Goal: Task Accomplishment & Management: Manage account settings

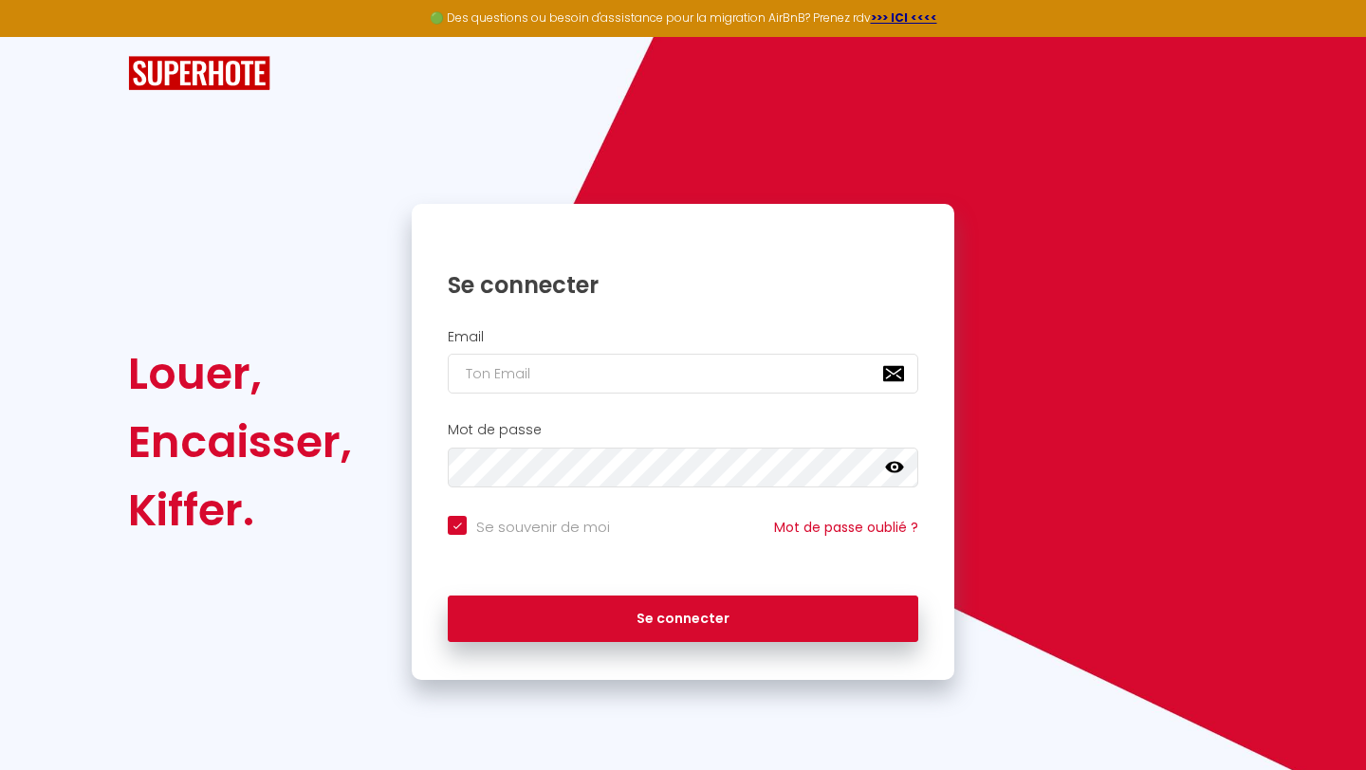
checkbox input "true"
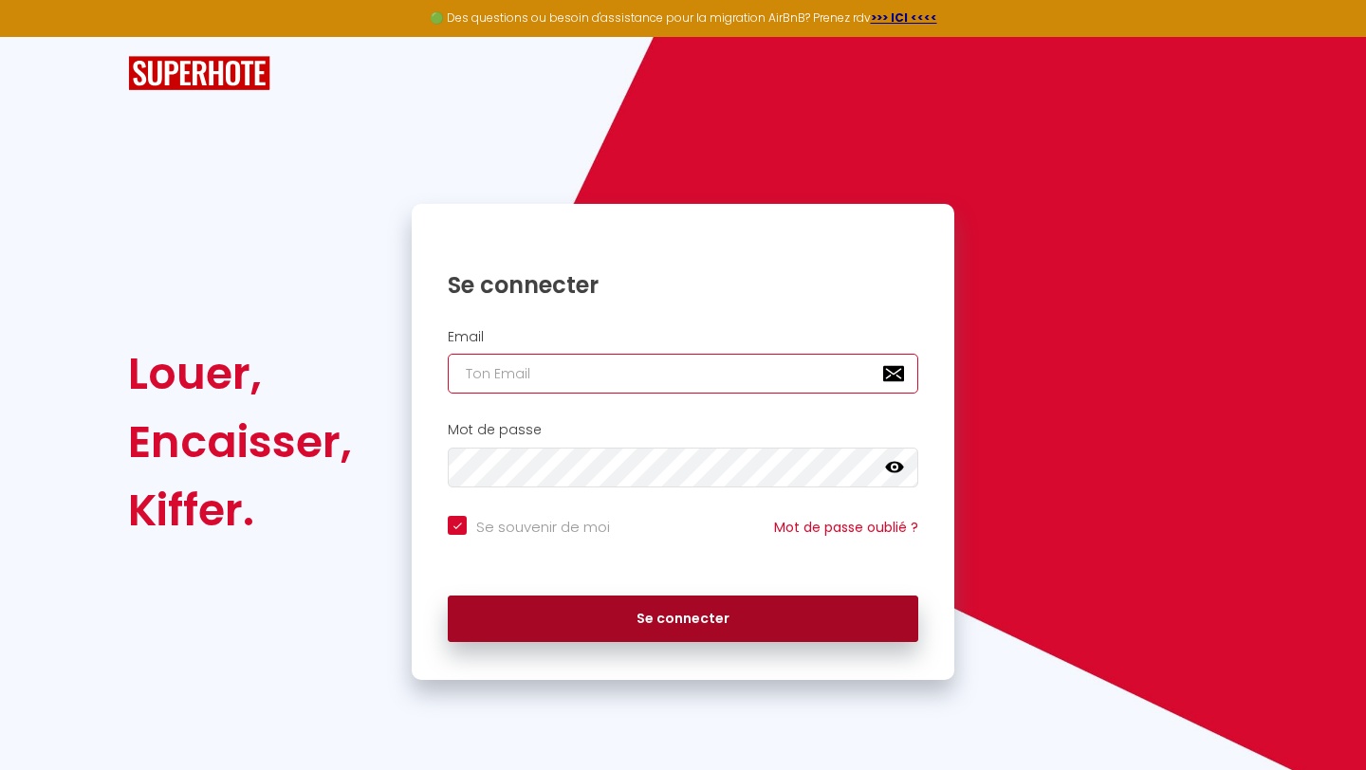
type input "[EMAIL_ADDRESS][DOMAIN_NAME]"
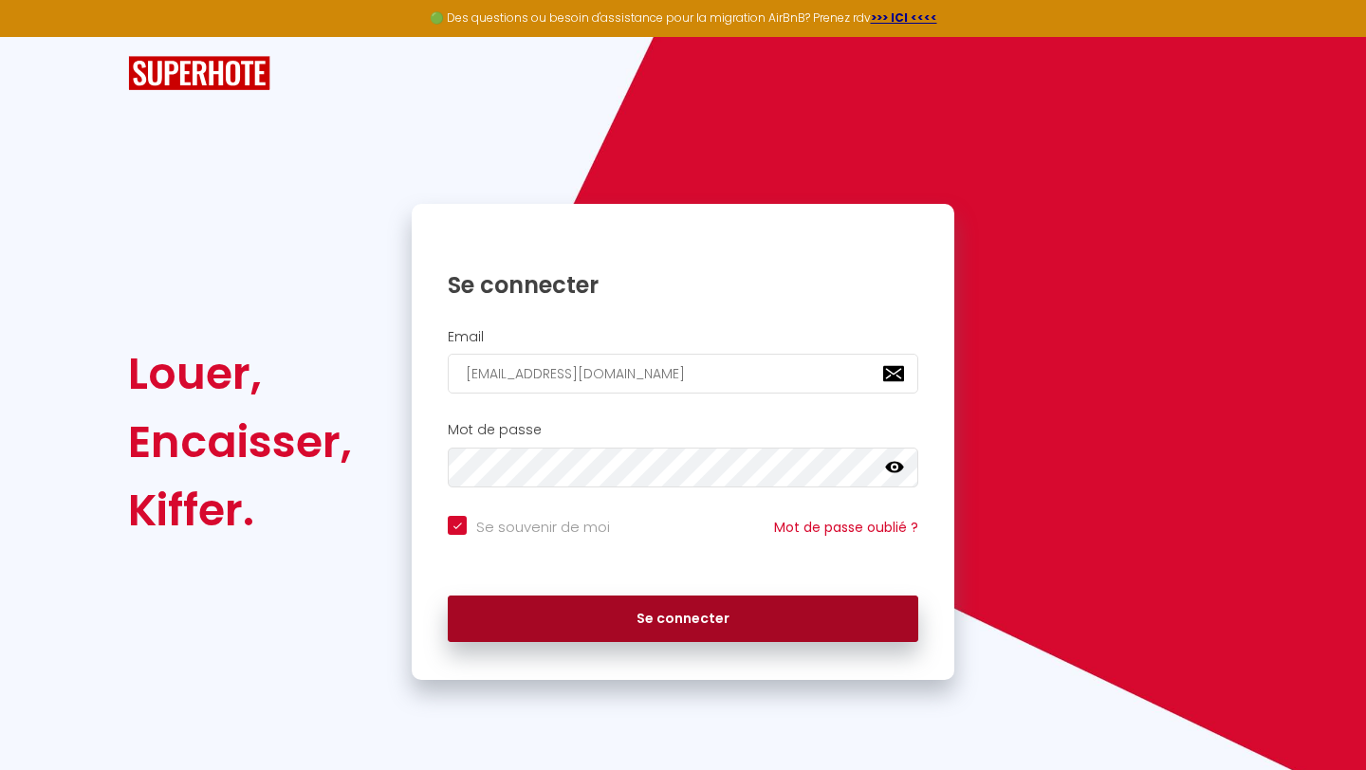
click at [602, 610] on button "Se connecter" at bounding box center [683, 619] width 470 height 47
checkbox input "true"
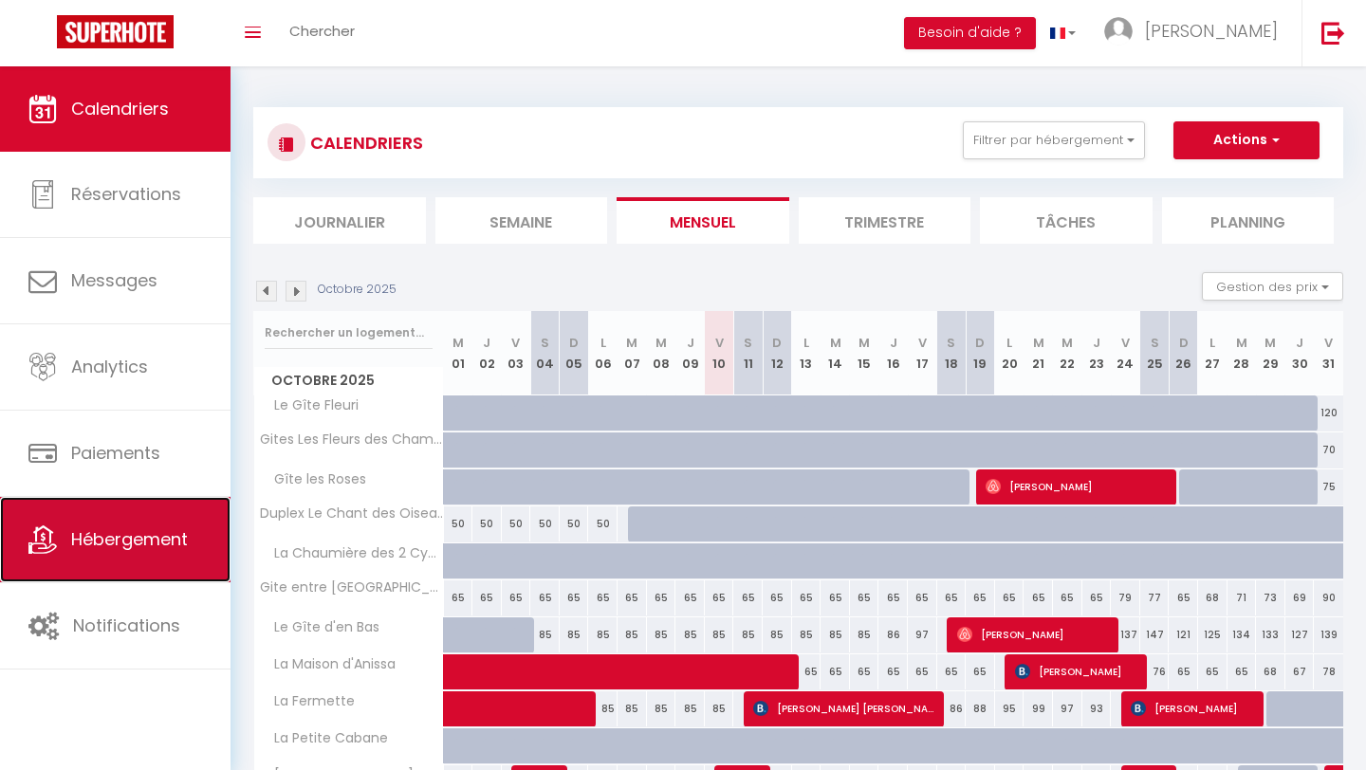
click at [121, 529] on span "Hébergement" at bounding box center [129, 539] width 117 height 24
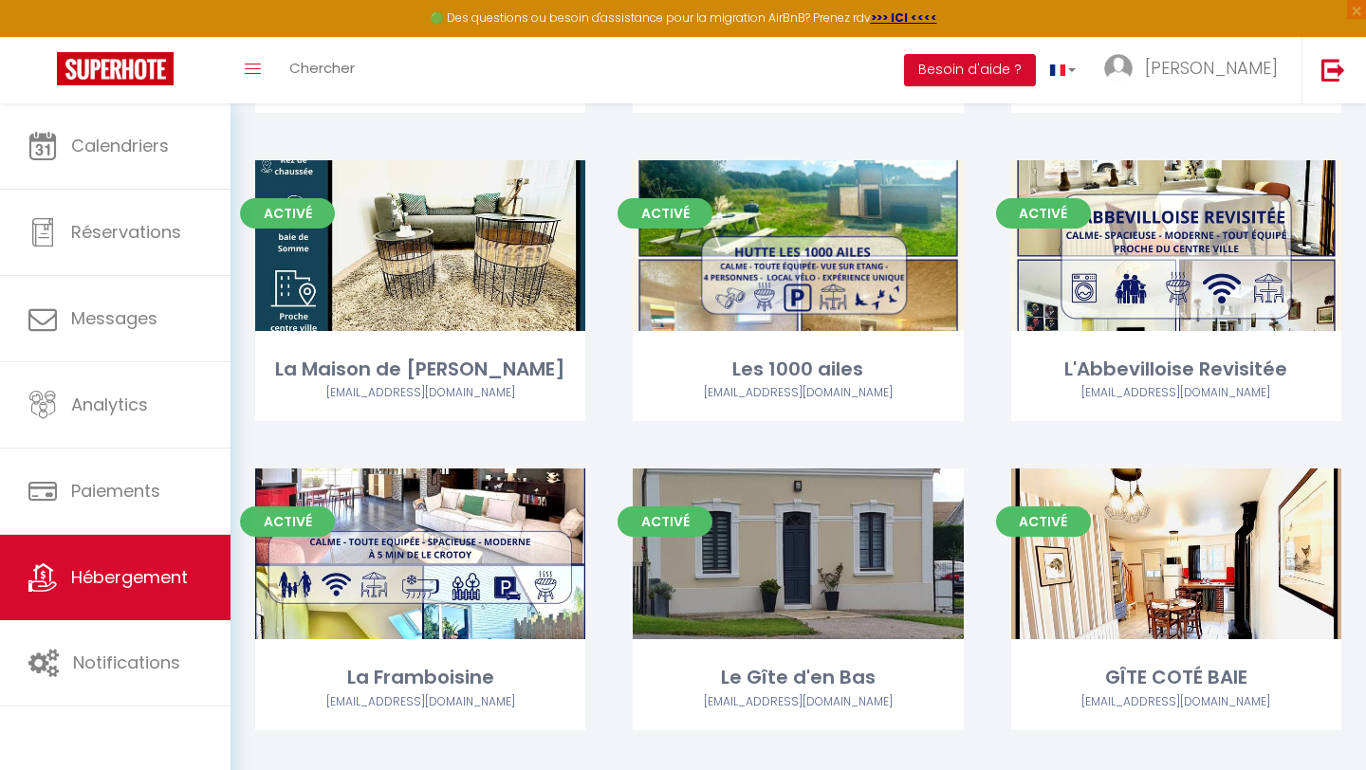
scroll to position [1685, 0]
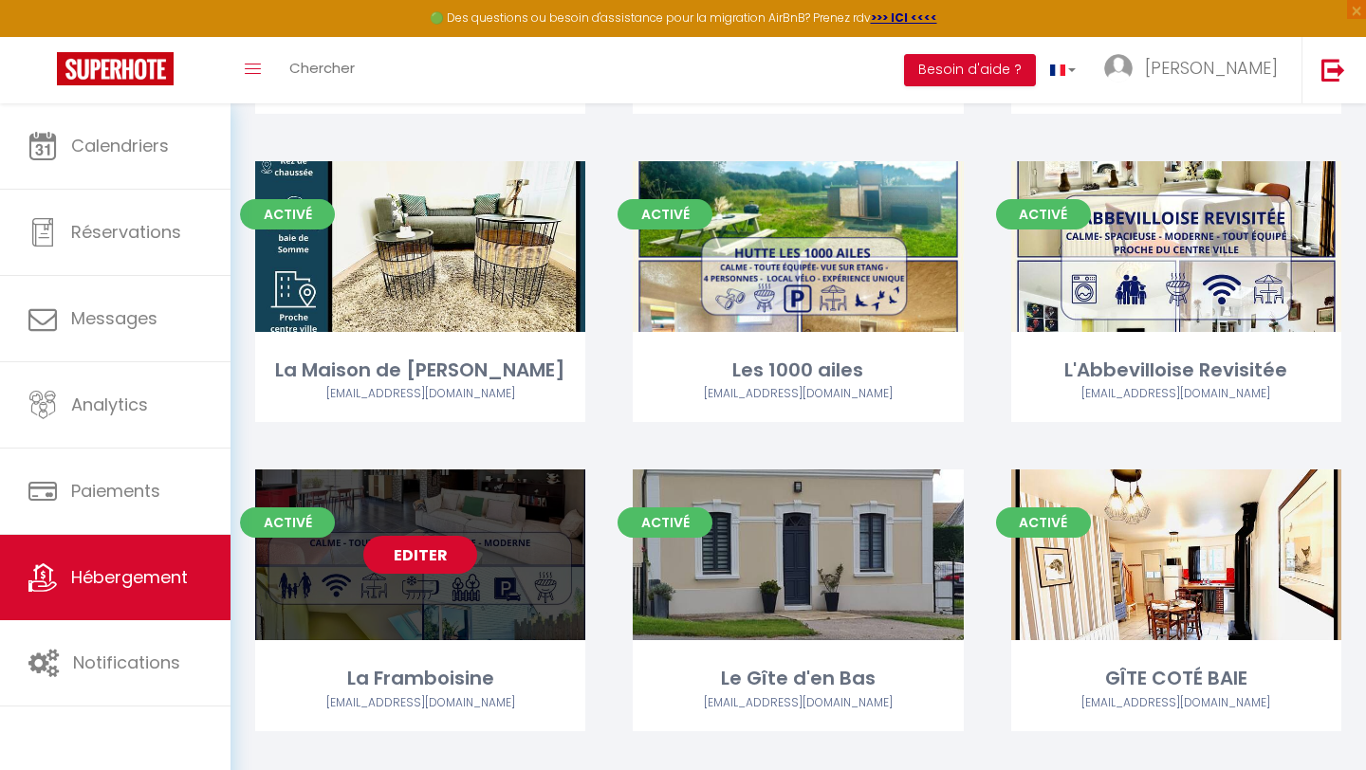
click at [422, 536] on link "Editer" at bounding box center [420, 555] width 114 height 38
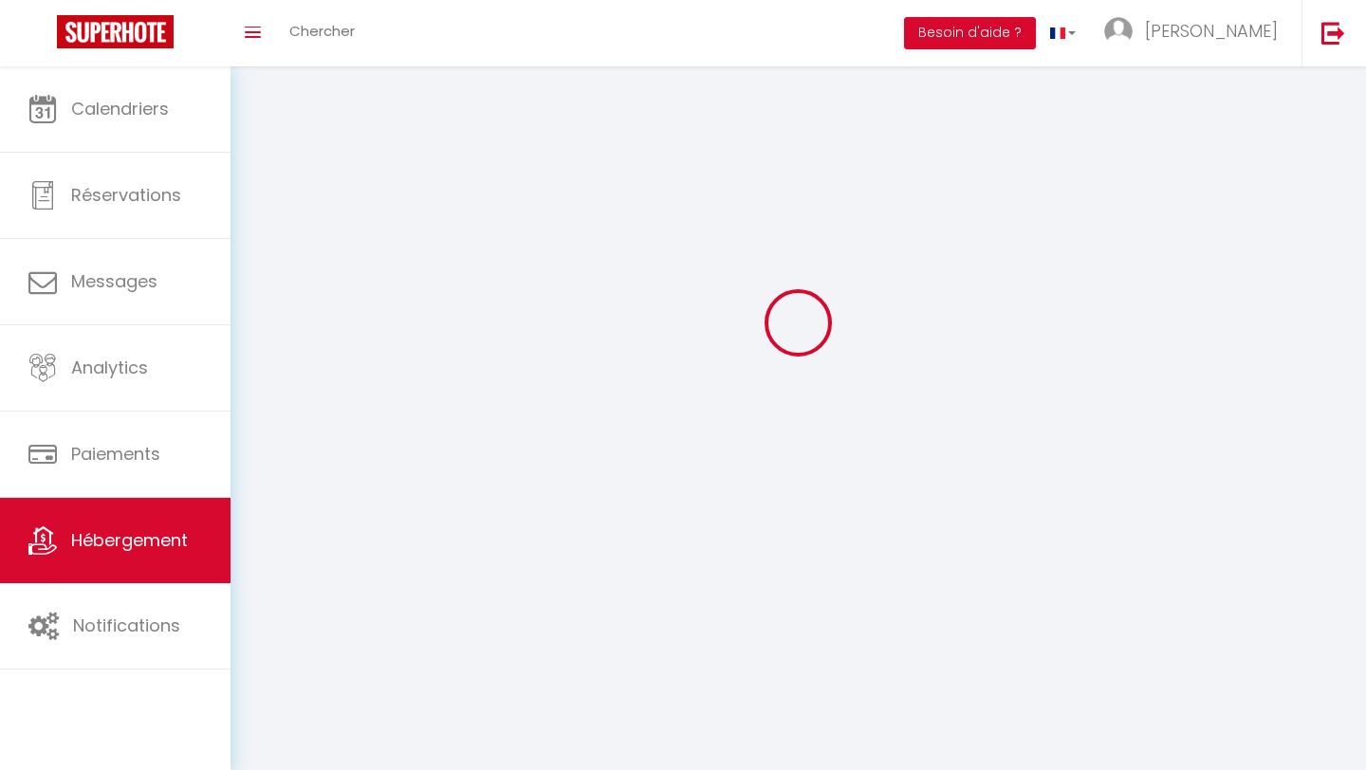
select select "1"
select select
select select "28"
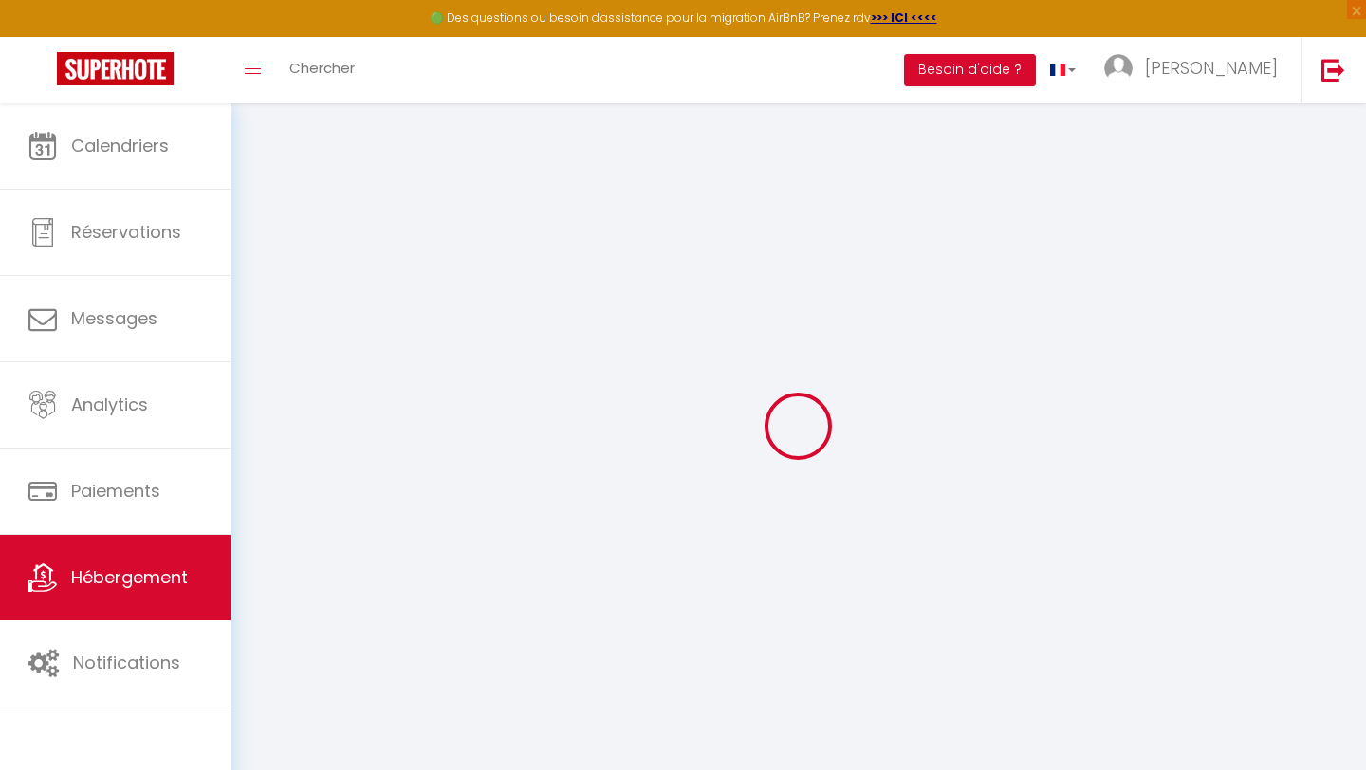
select select
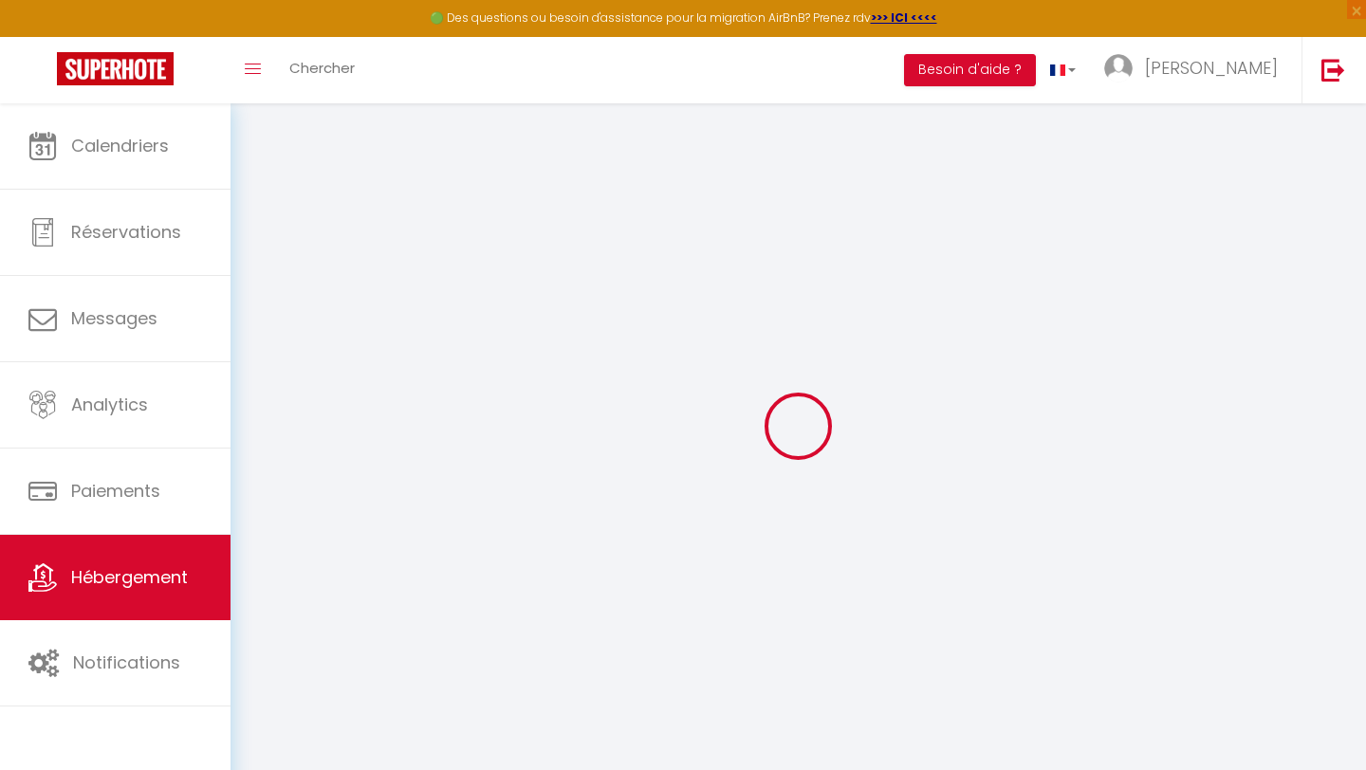
select select
checkbox input "false"
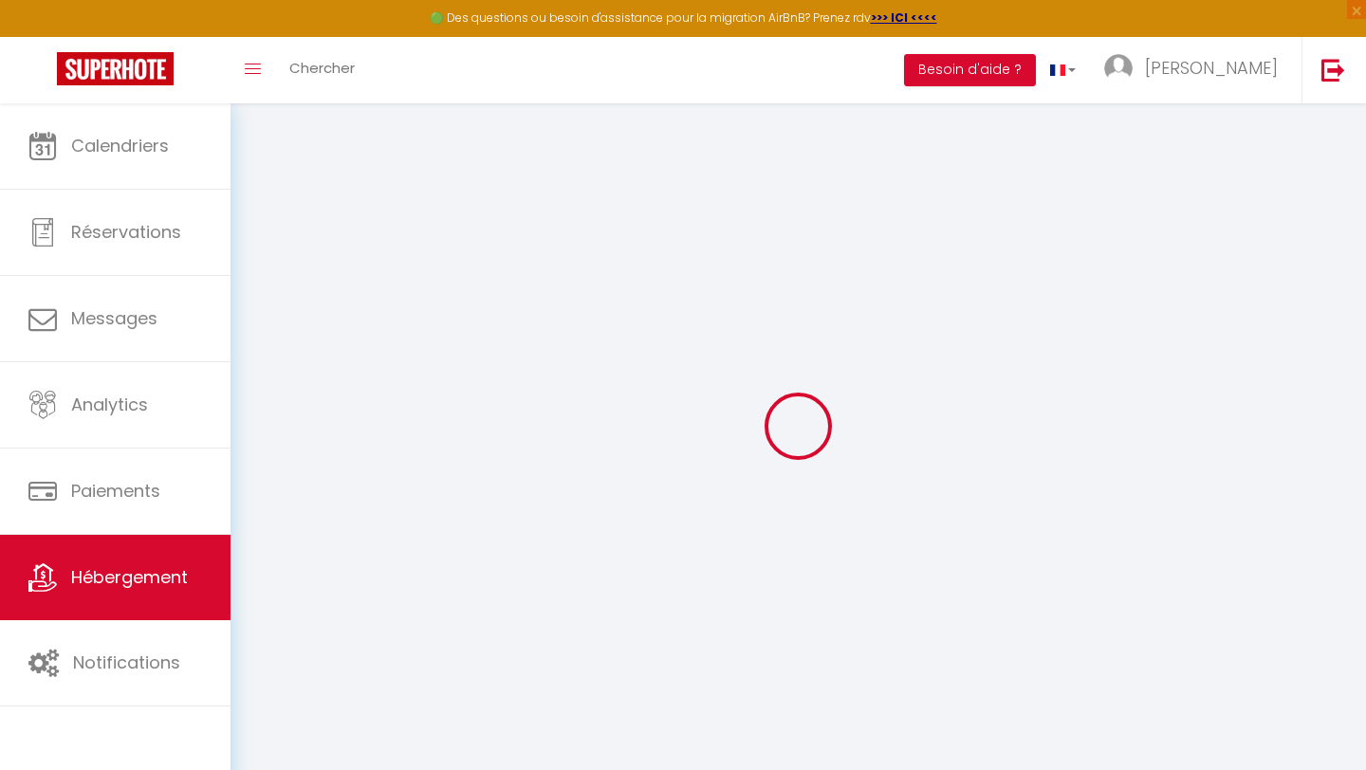
select select
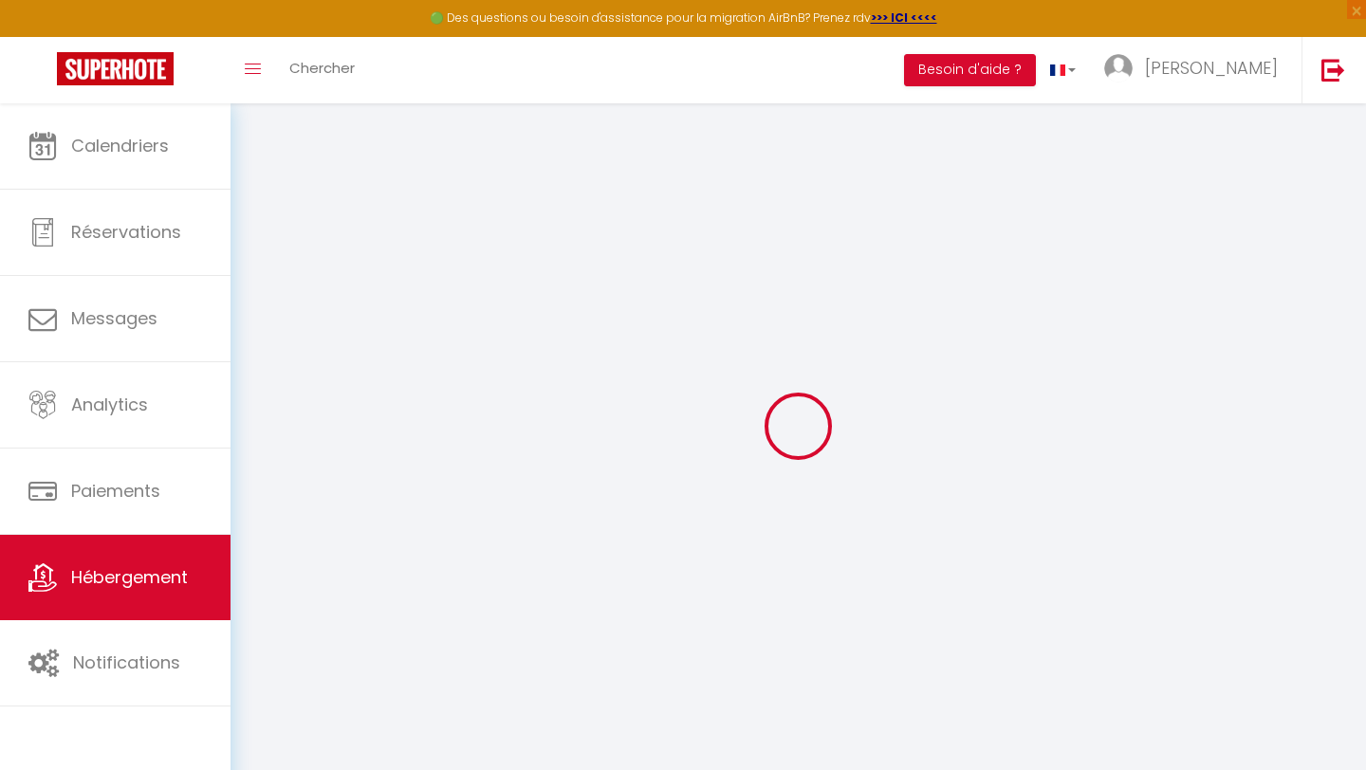
select select
checkbox input "false"
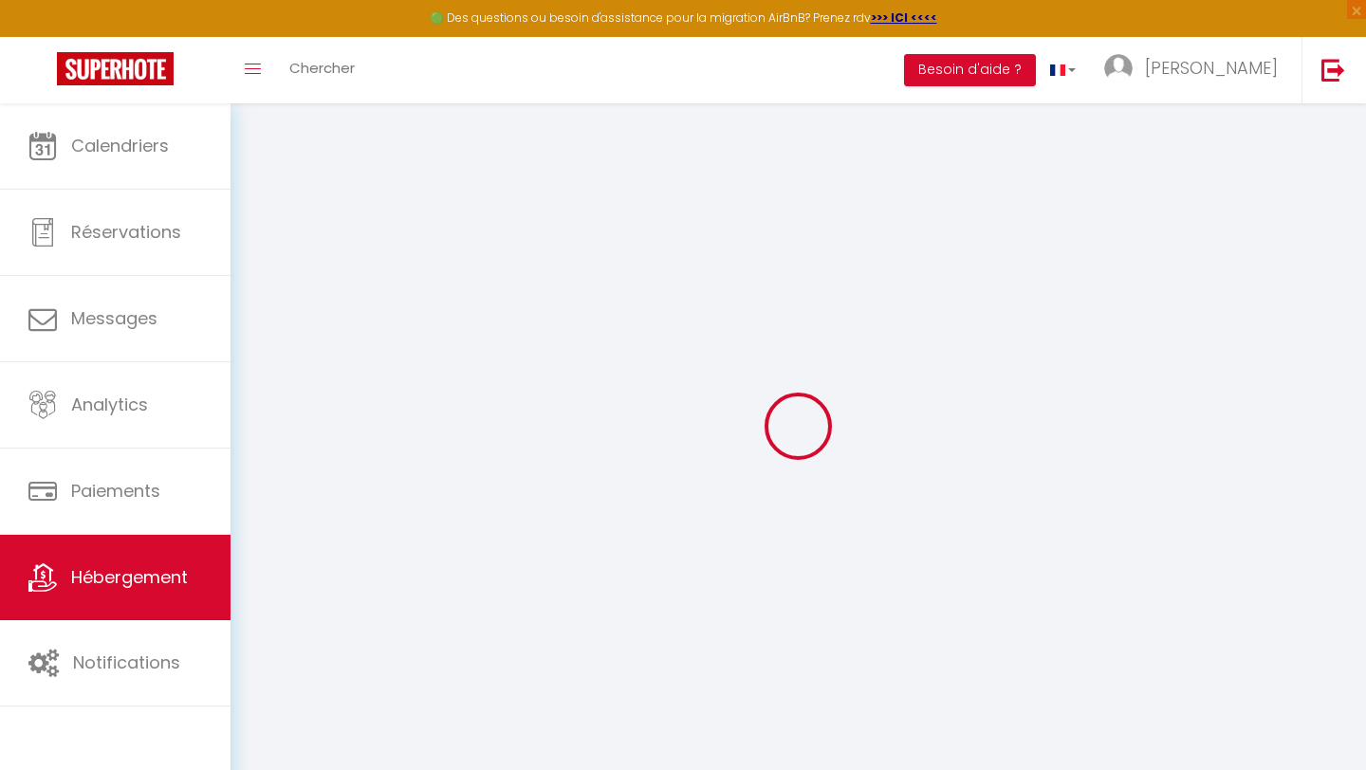
checkbox input "false"
select select
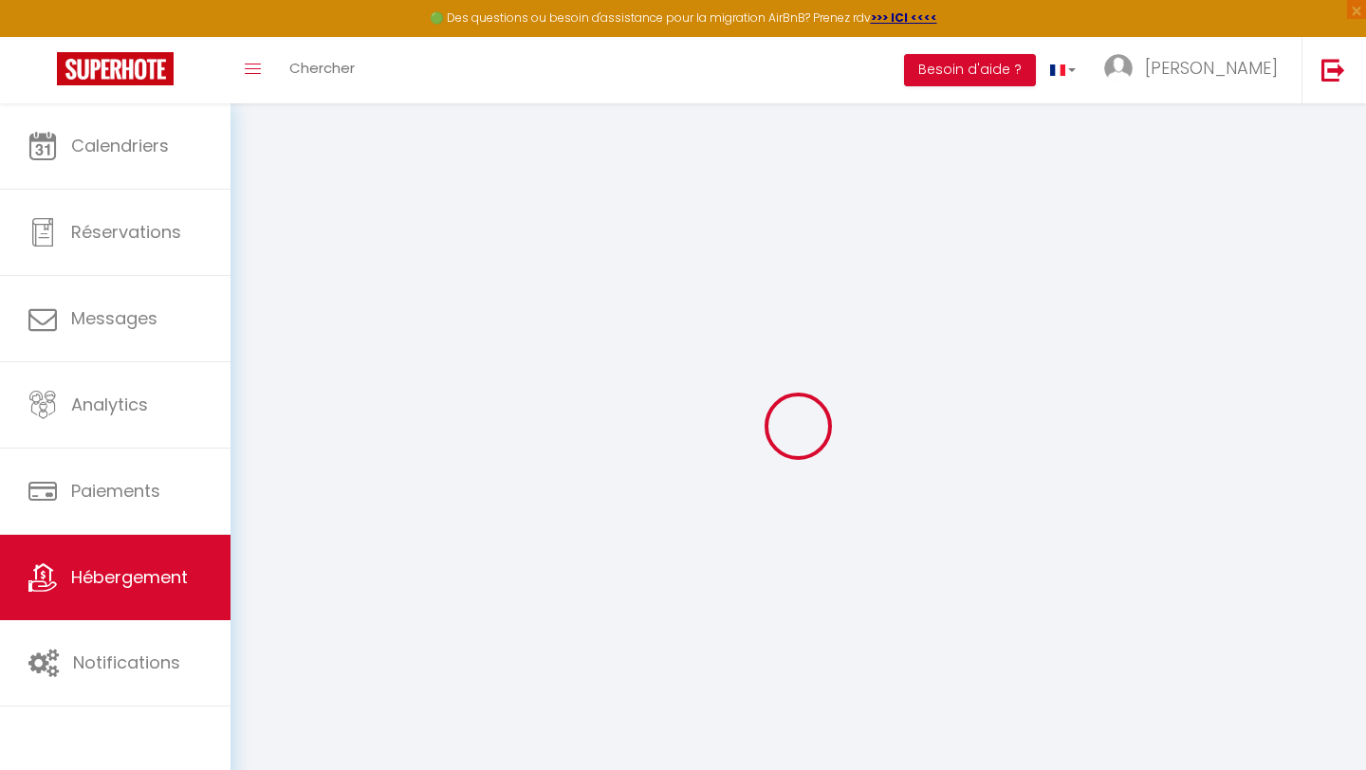
select select
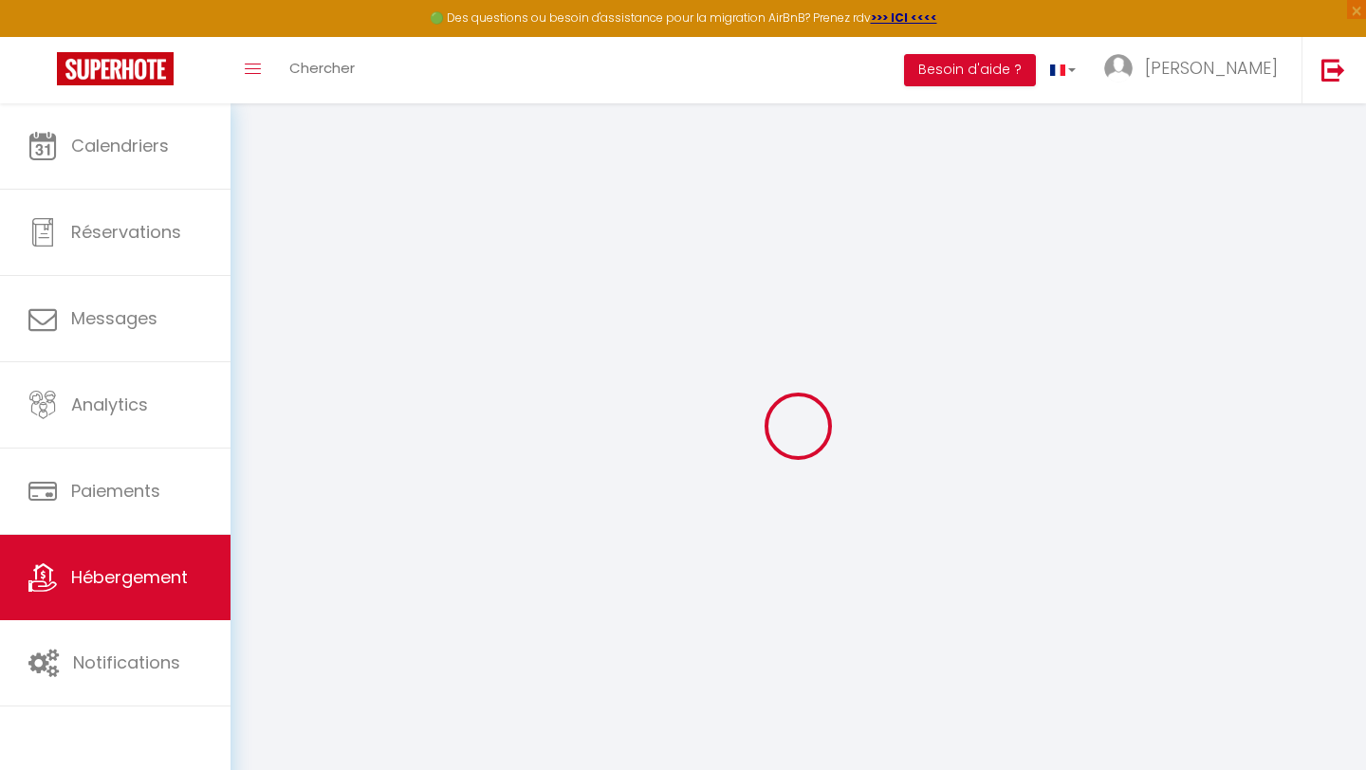
checkbox input "false"
select select
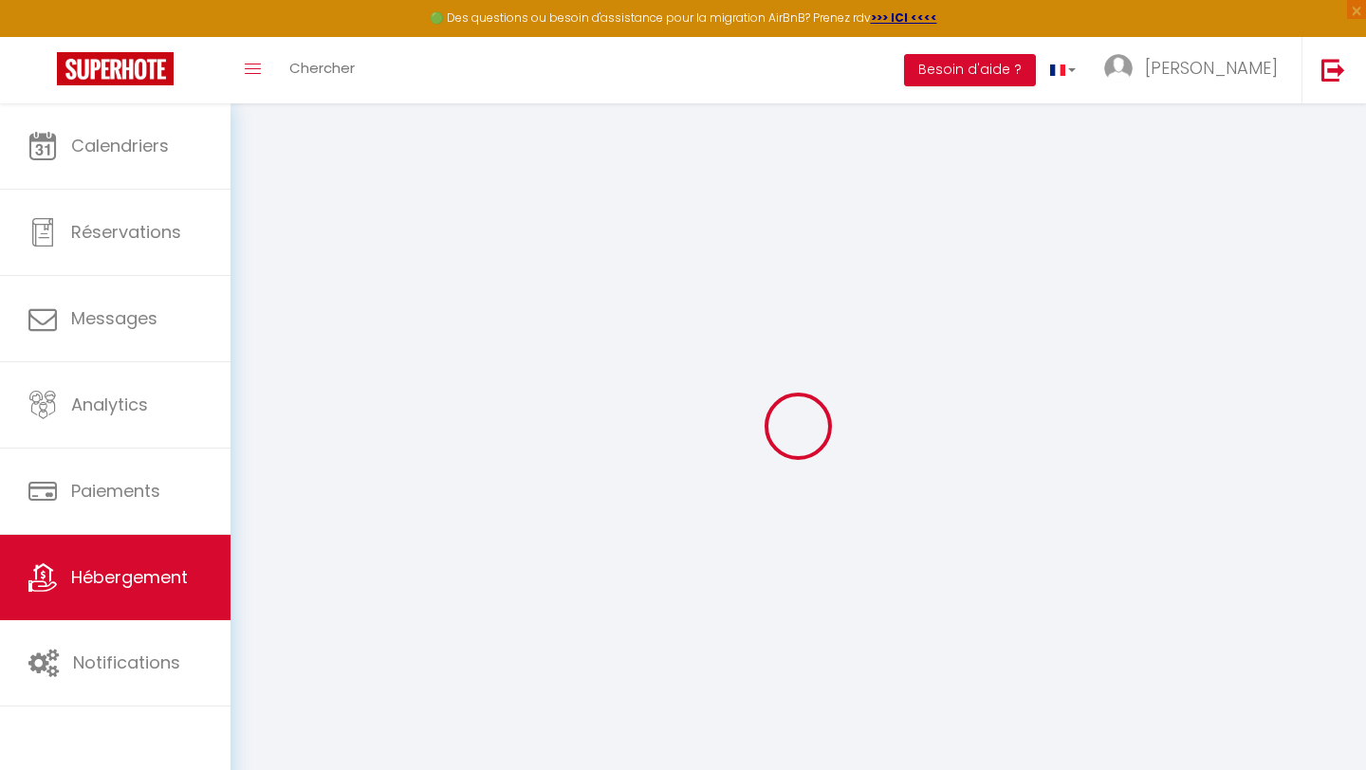
select select
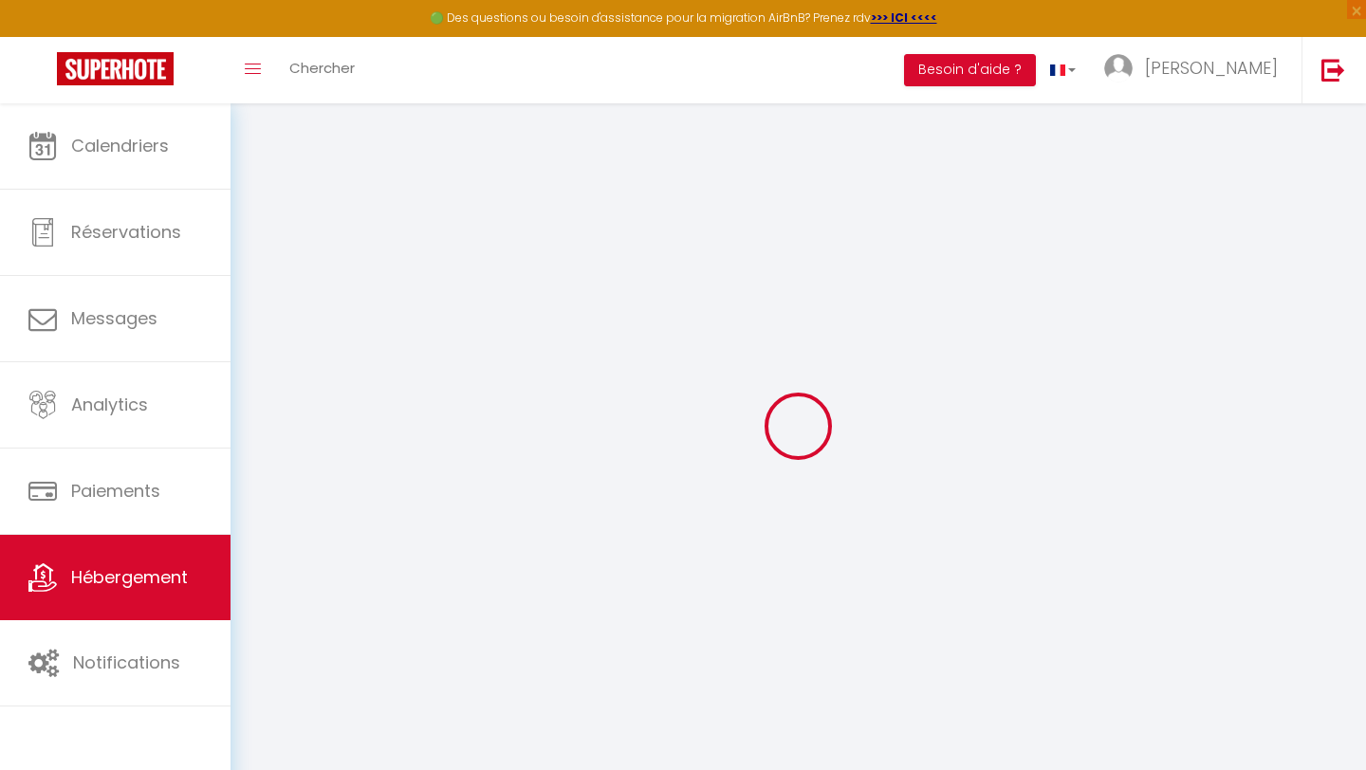
select select
checkbox input "false"
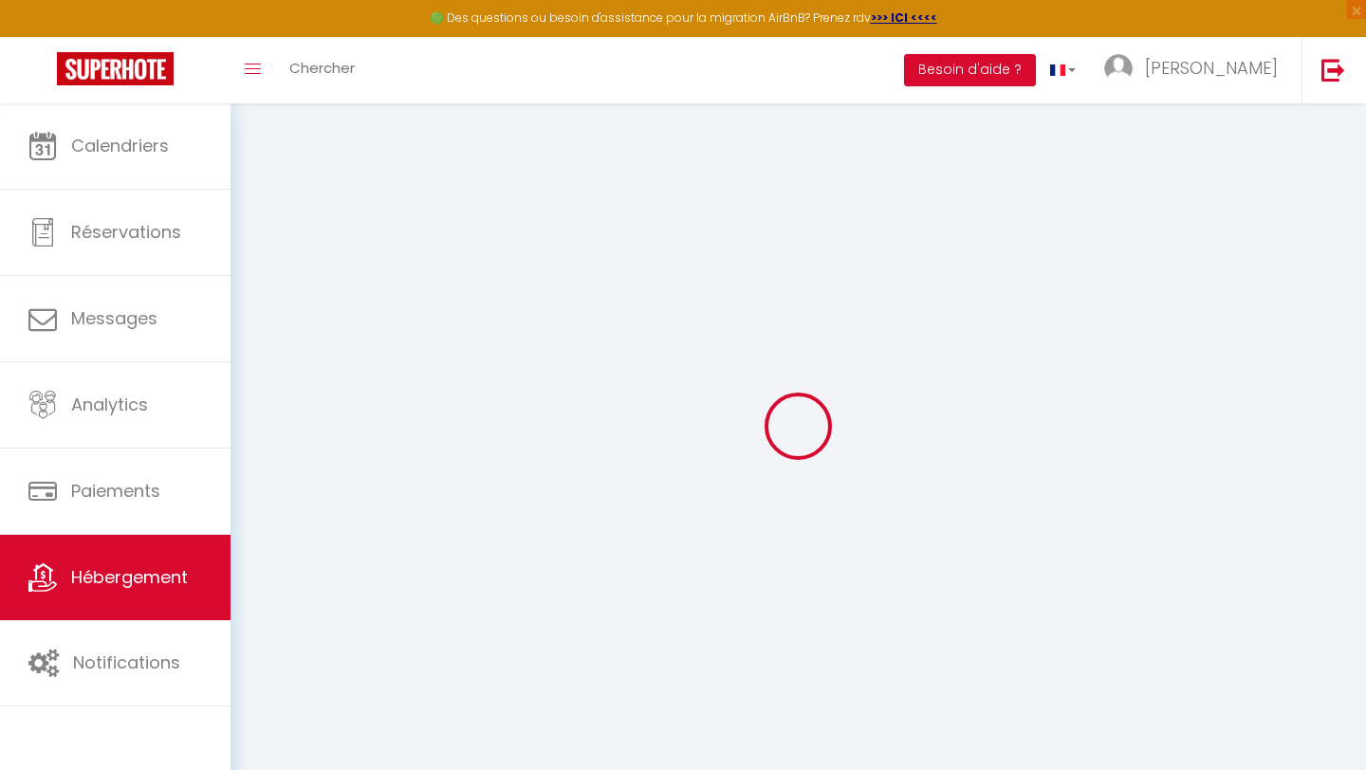
checkbox input "false"
select select
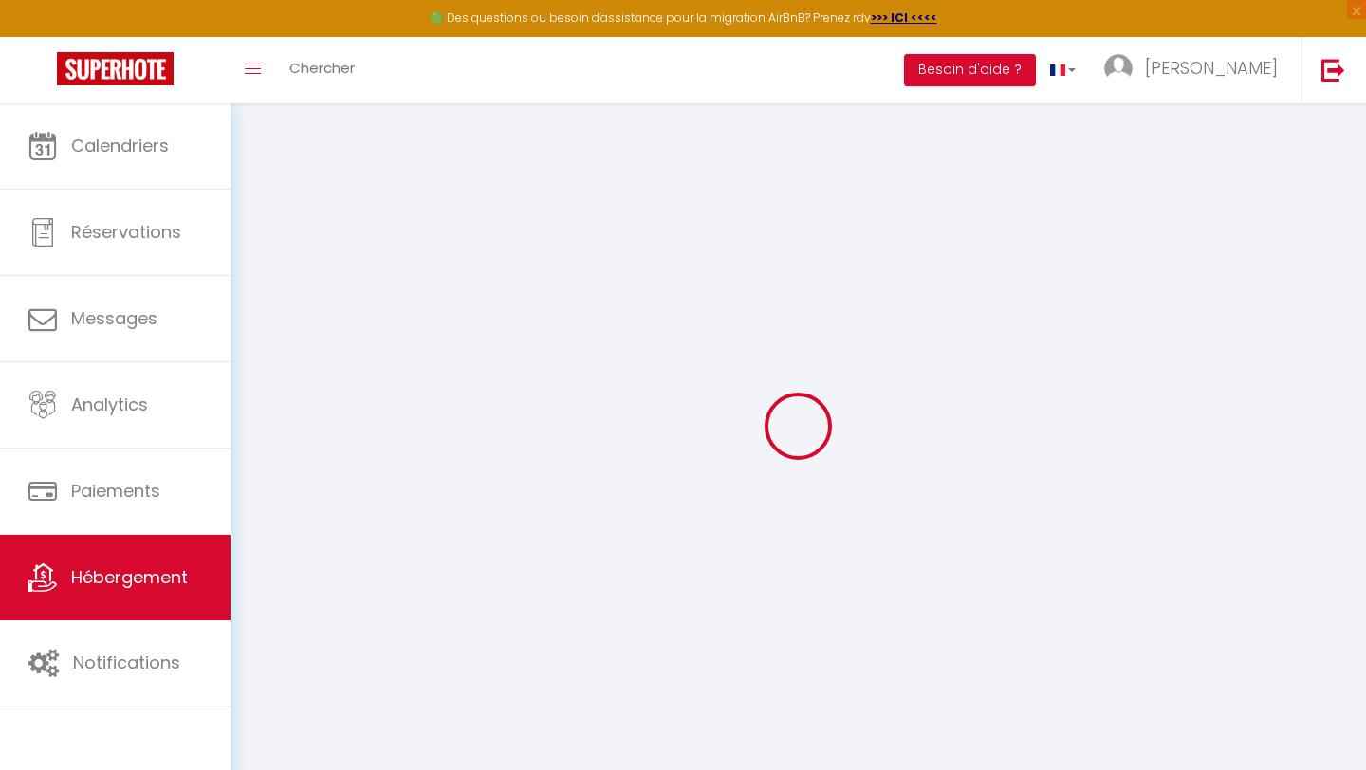
select select
checkbox input "false"
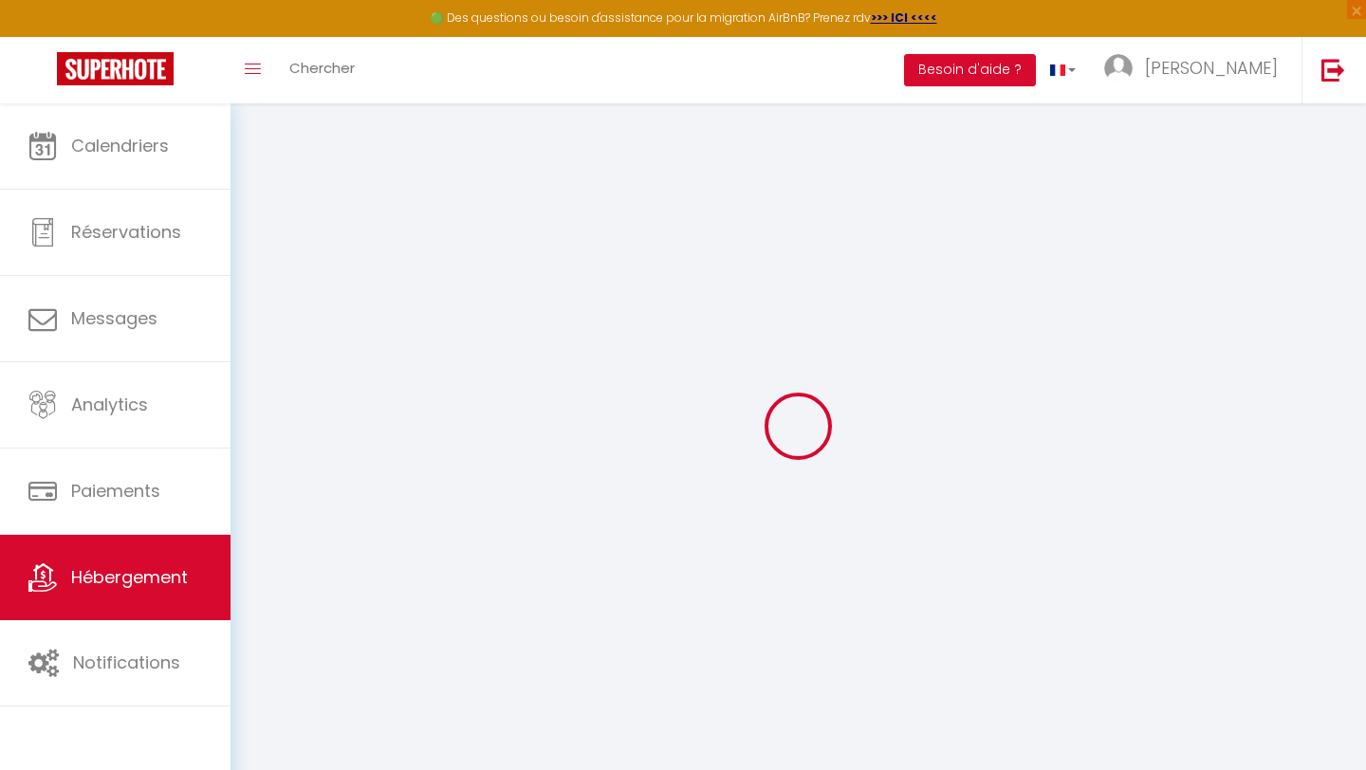
checkbox input "false"
select select
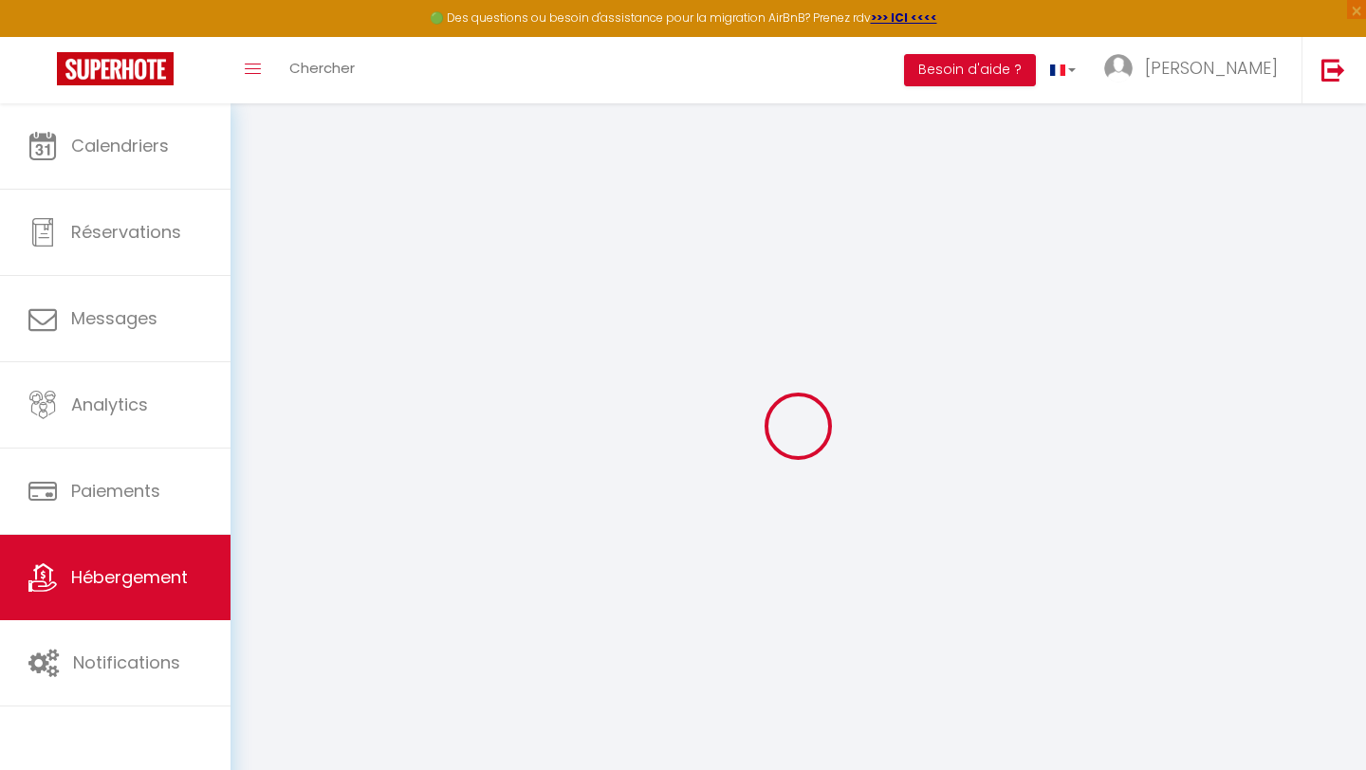
type input "La Framboisine"
type input "Francoise"
type input "Delaminne"
type input "Trixhosdin 11"
type input "4120"
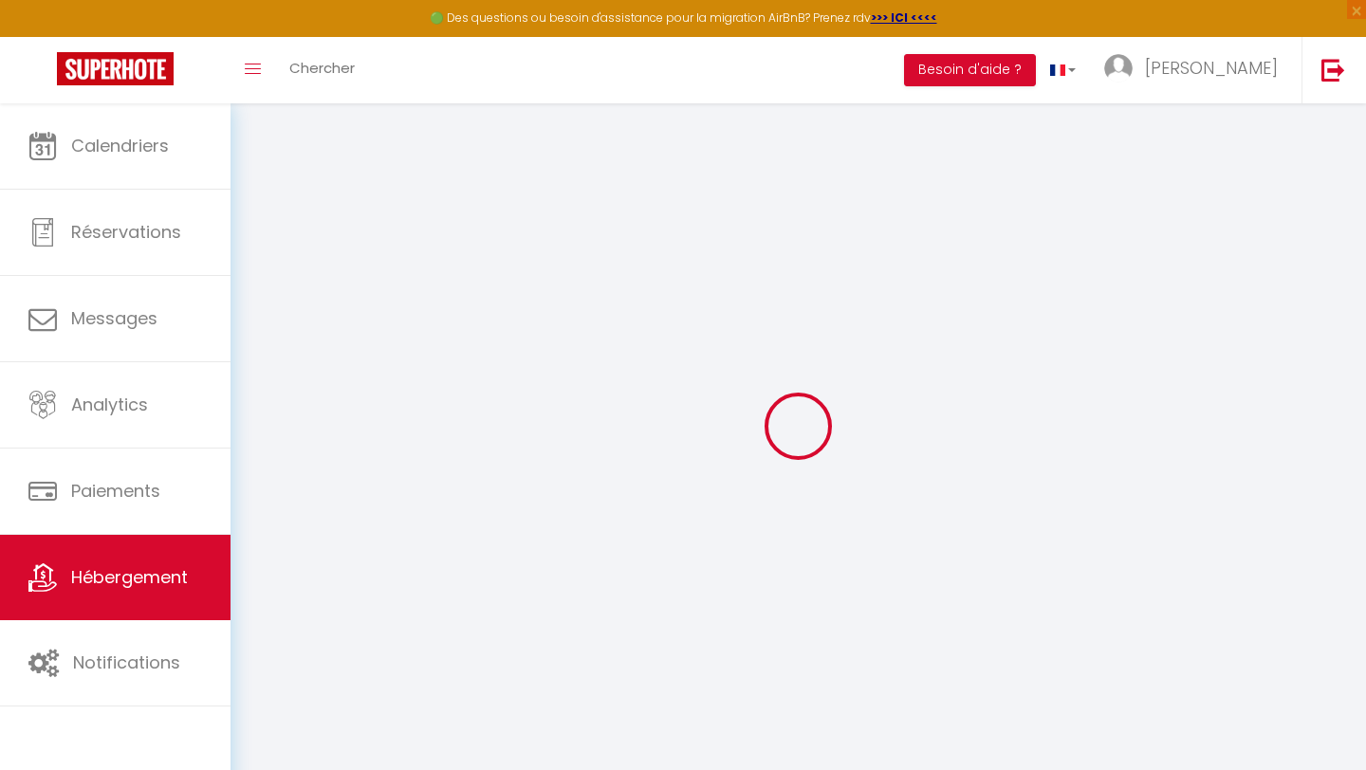
type input "Neupré"
select select "houses"
select select "6"
select select "3"
type input "160"
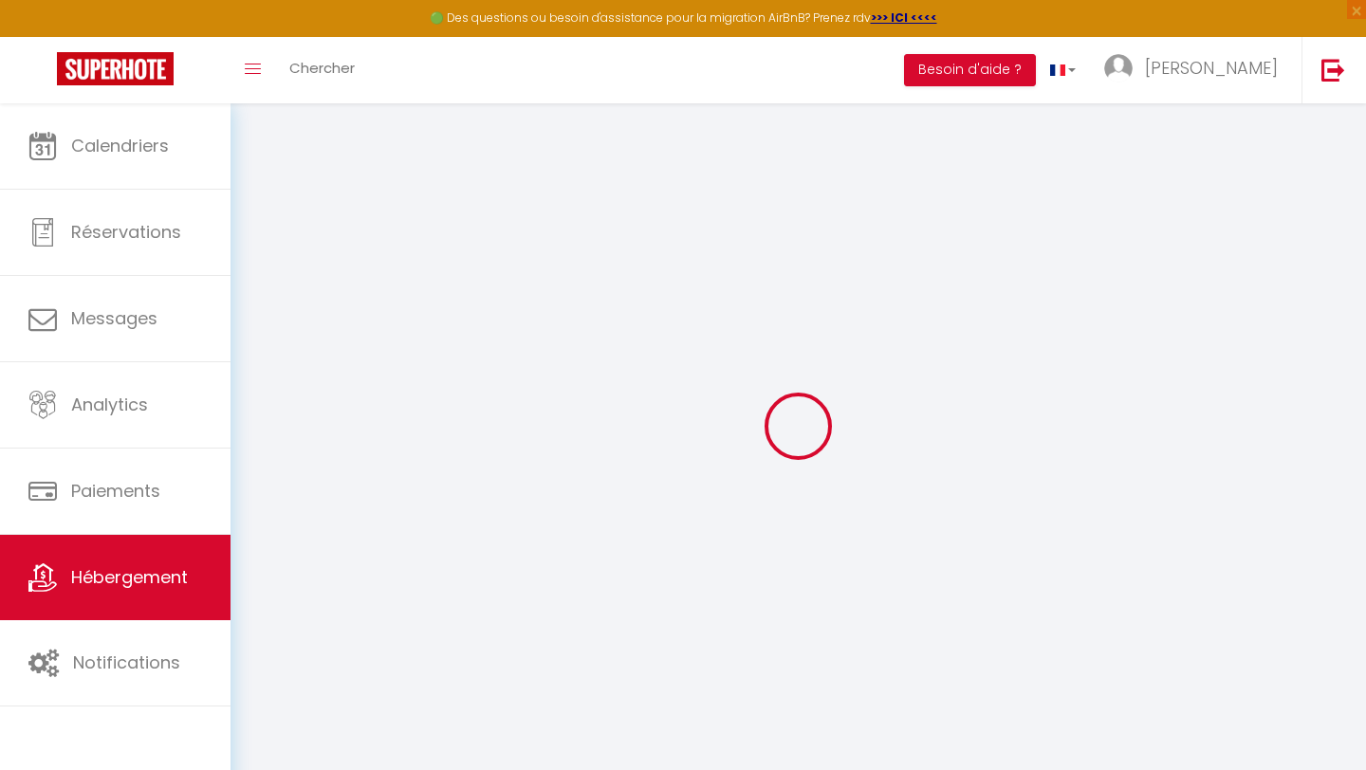
type input "500"
select select
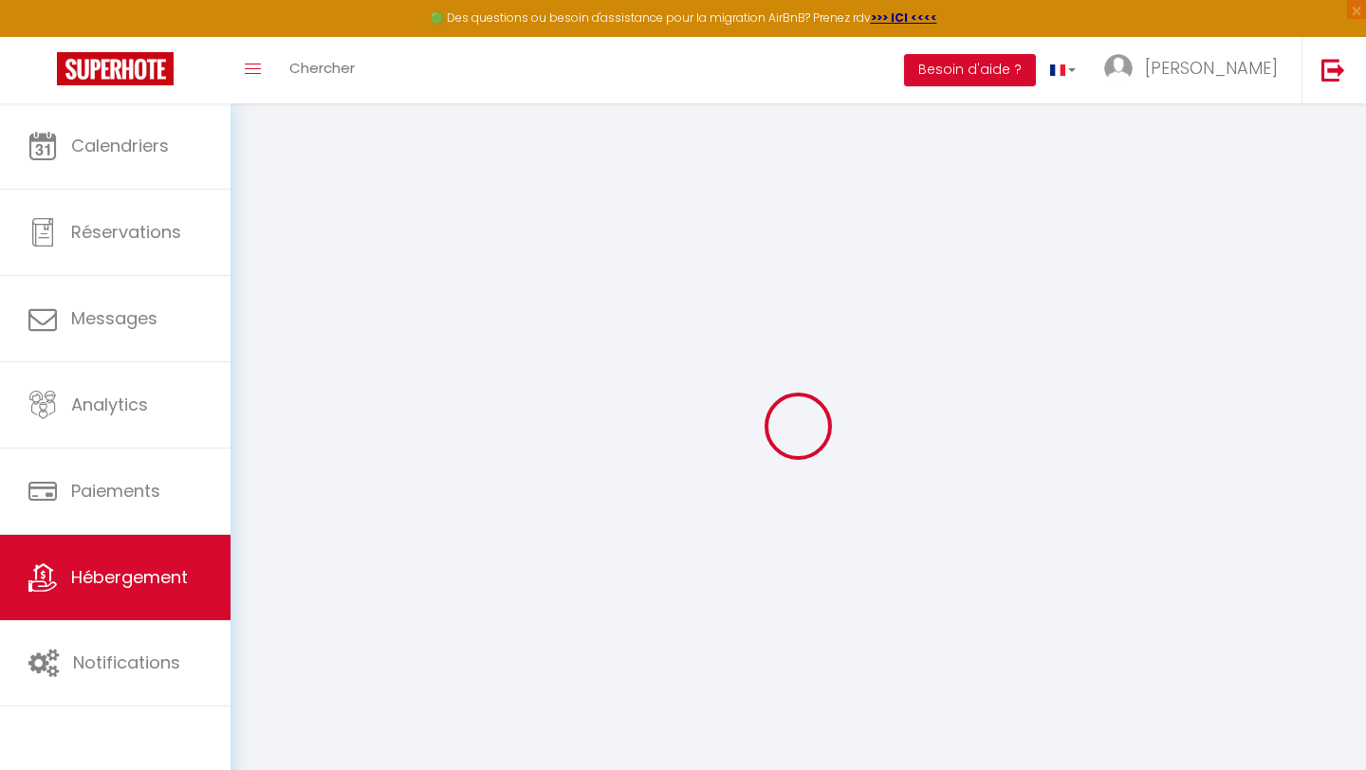
select select
type input "[STREET_ADDRESS][PERSON_NAME]"
type input "80120"
type input "Favières"
type input "[EMAIL_ADDRESS][DOMAIN_NAME]"
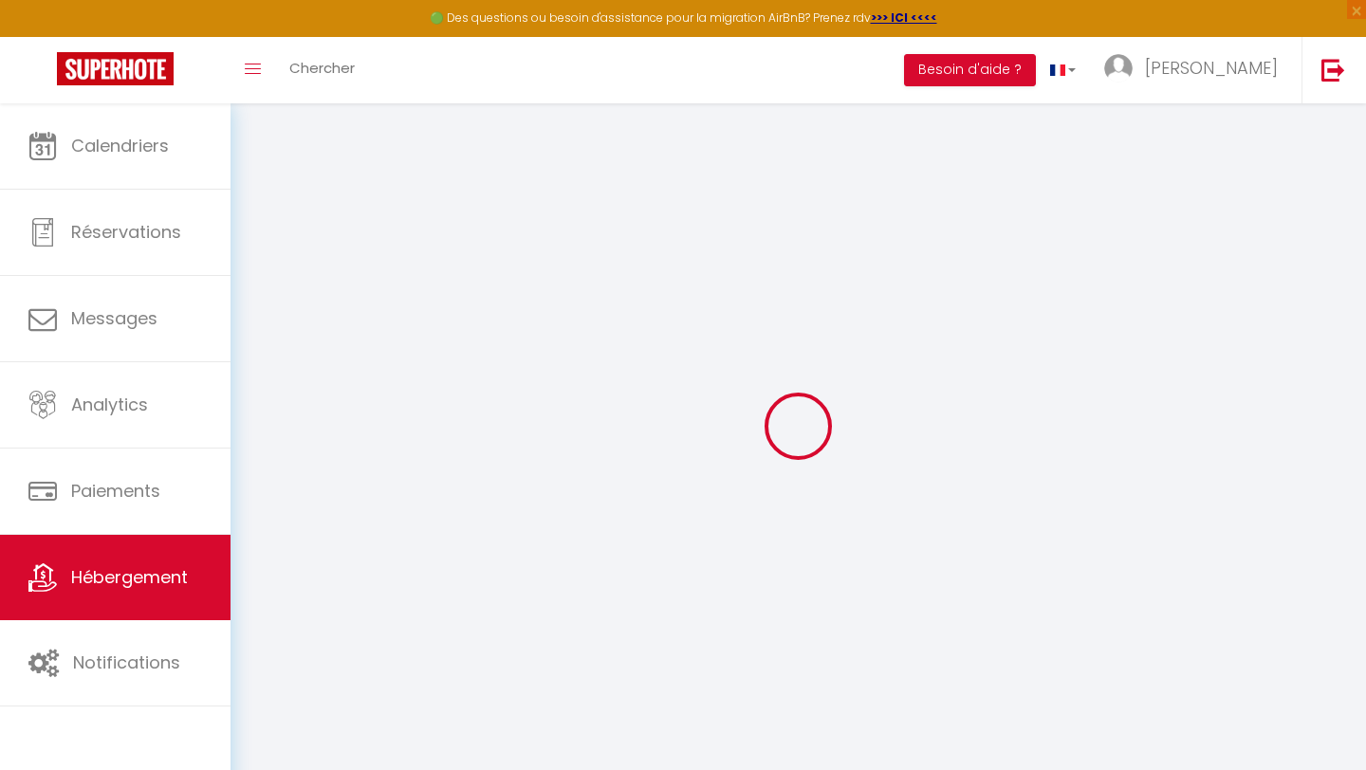
select select "14913"
checkbox input "true"
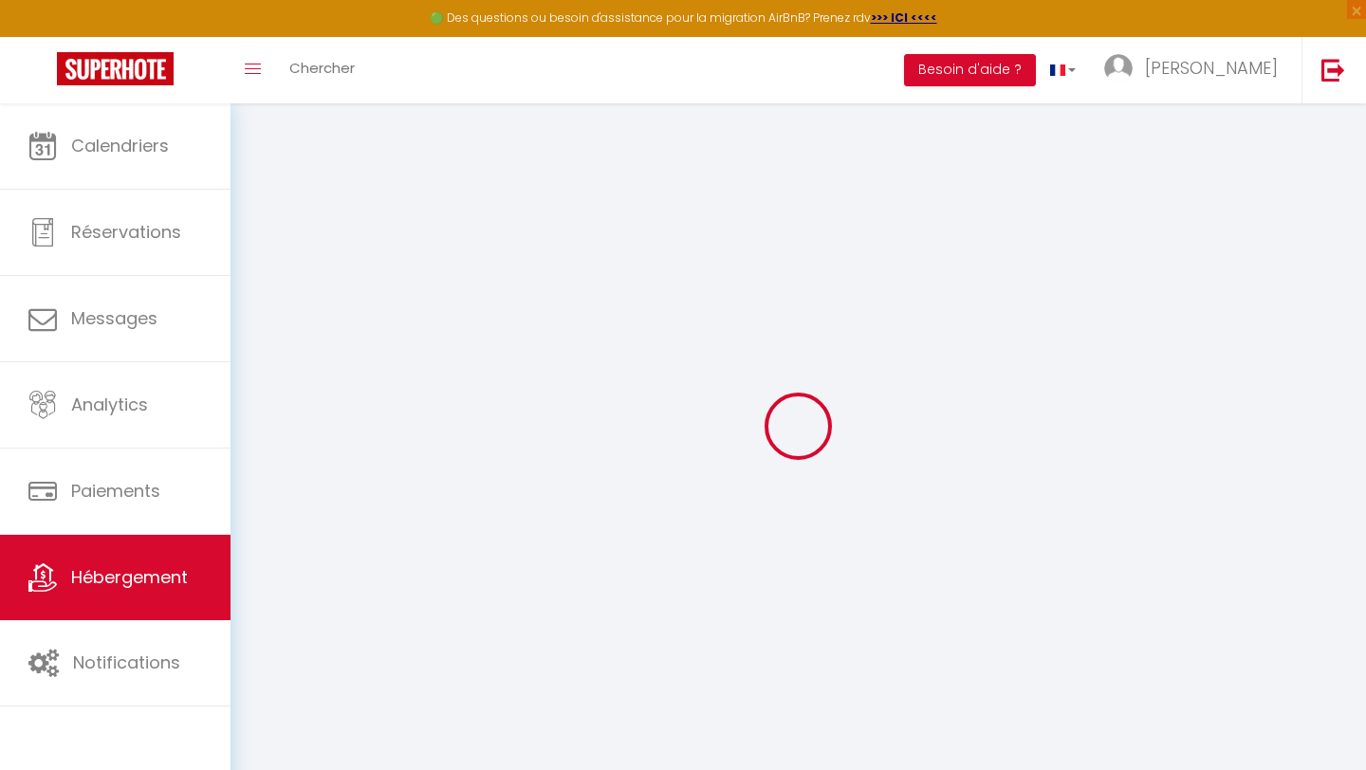
type input "0"
select select
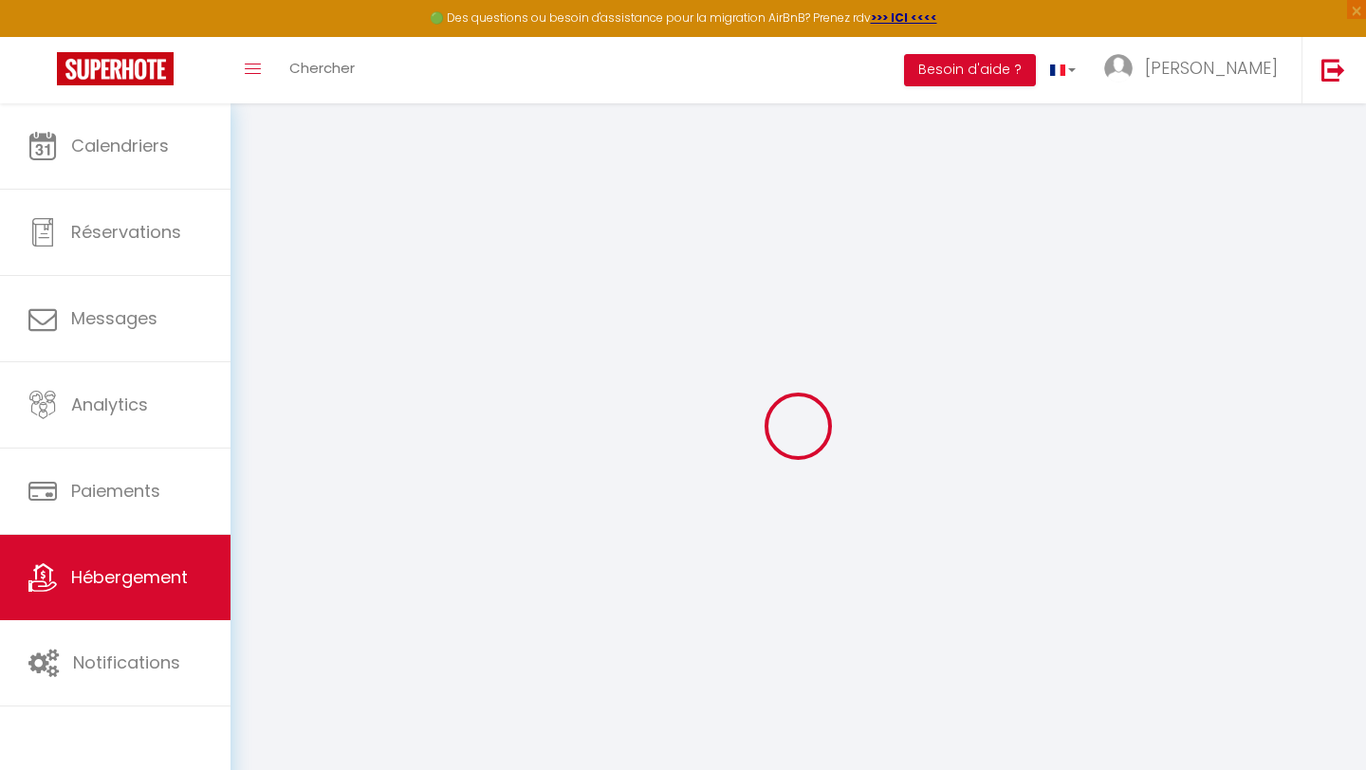
select select
checkbox input "true"
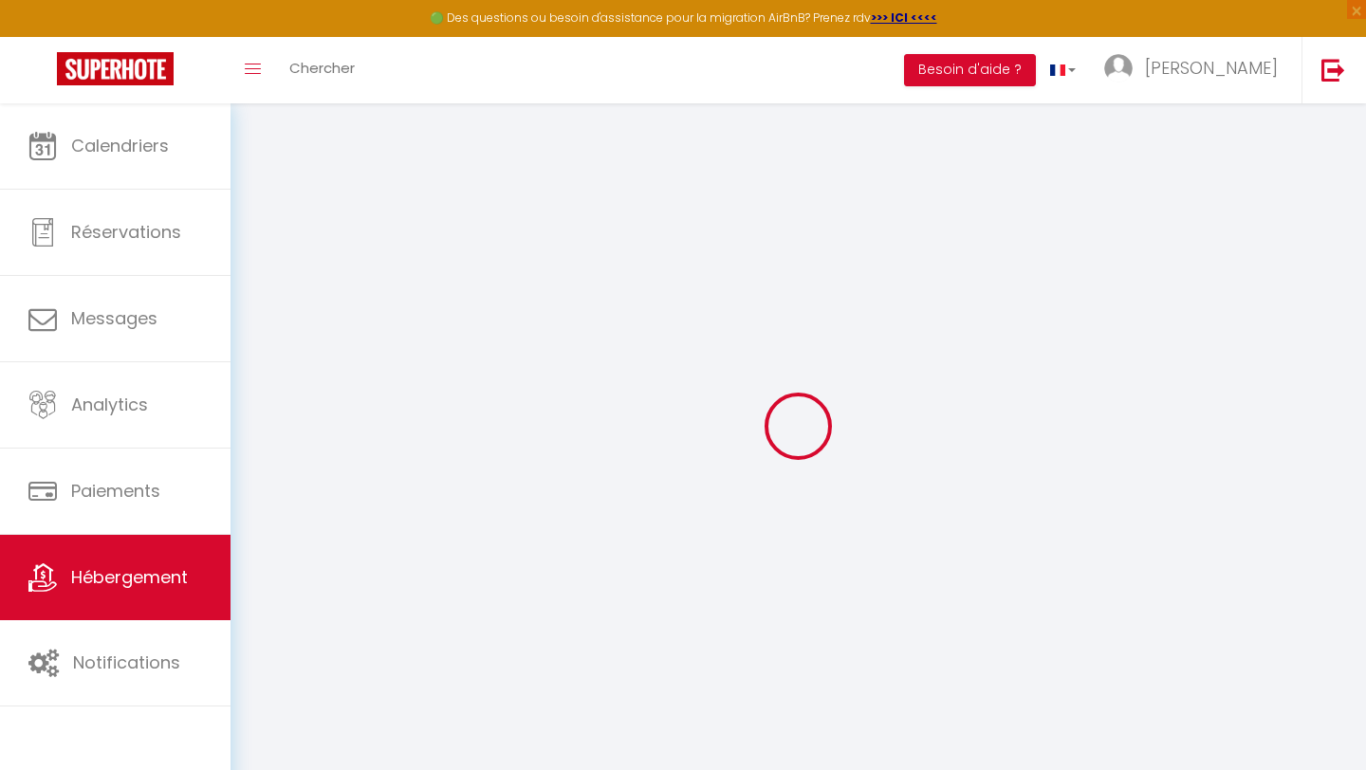
checkbox input "true"
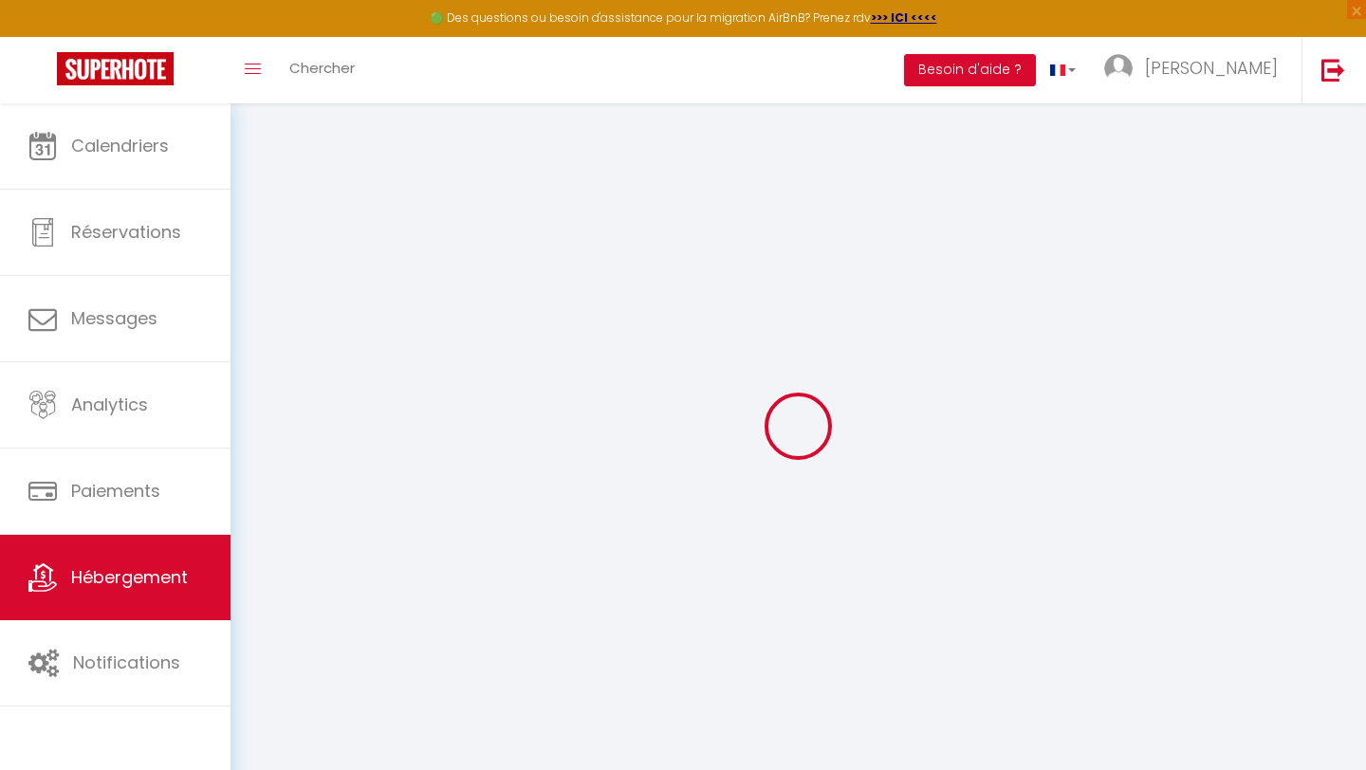
checkbox input "true"
select select "16:00"
select select
select select "10:00"
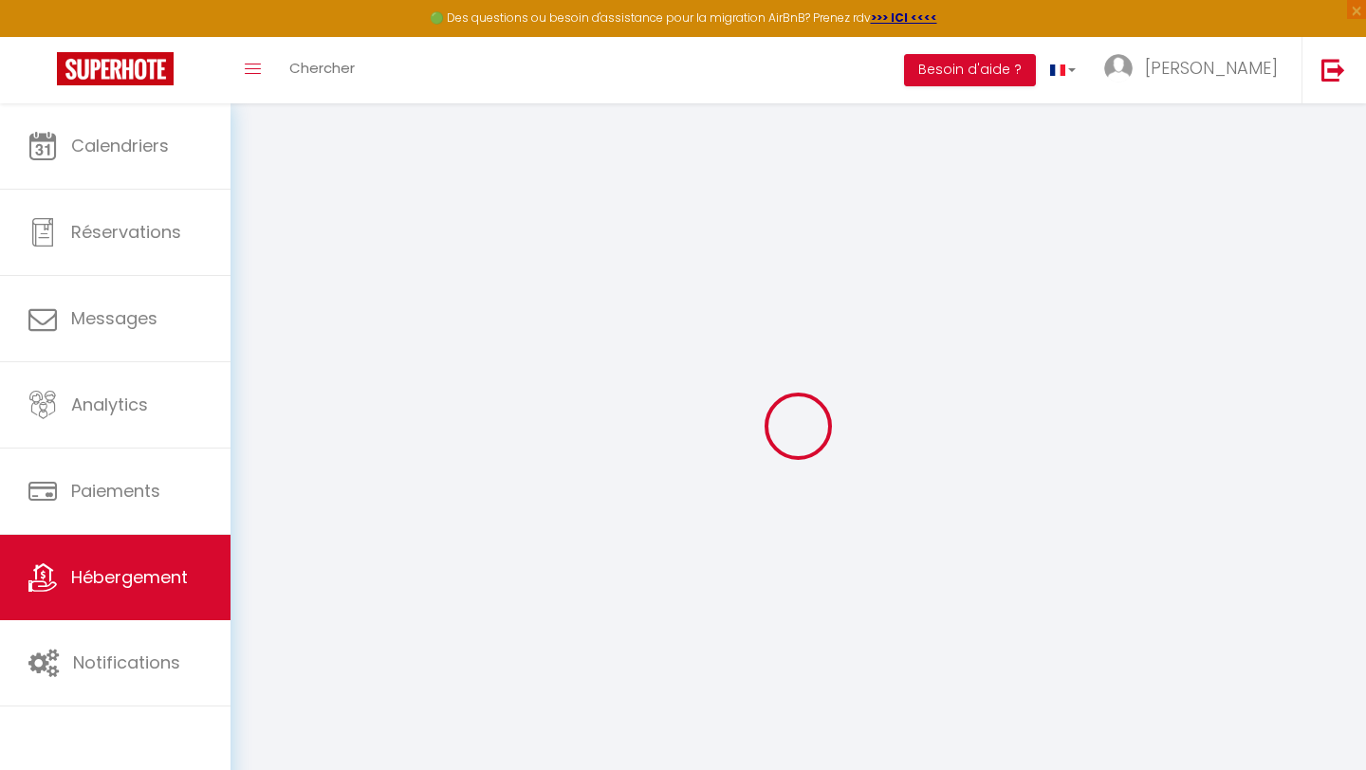
select select "30"
select select "120"
select select
checkbox input "true"
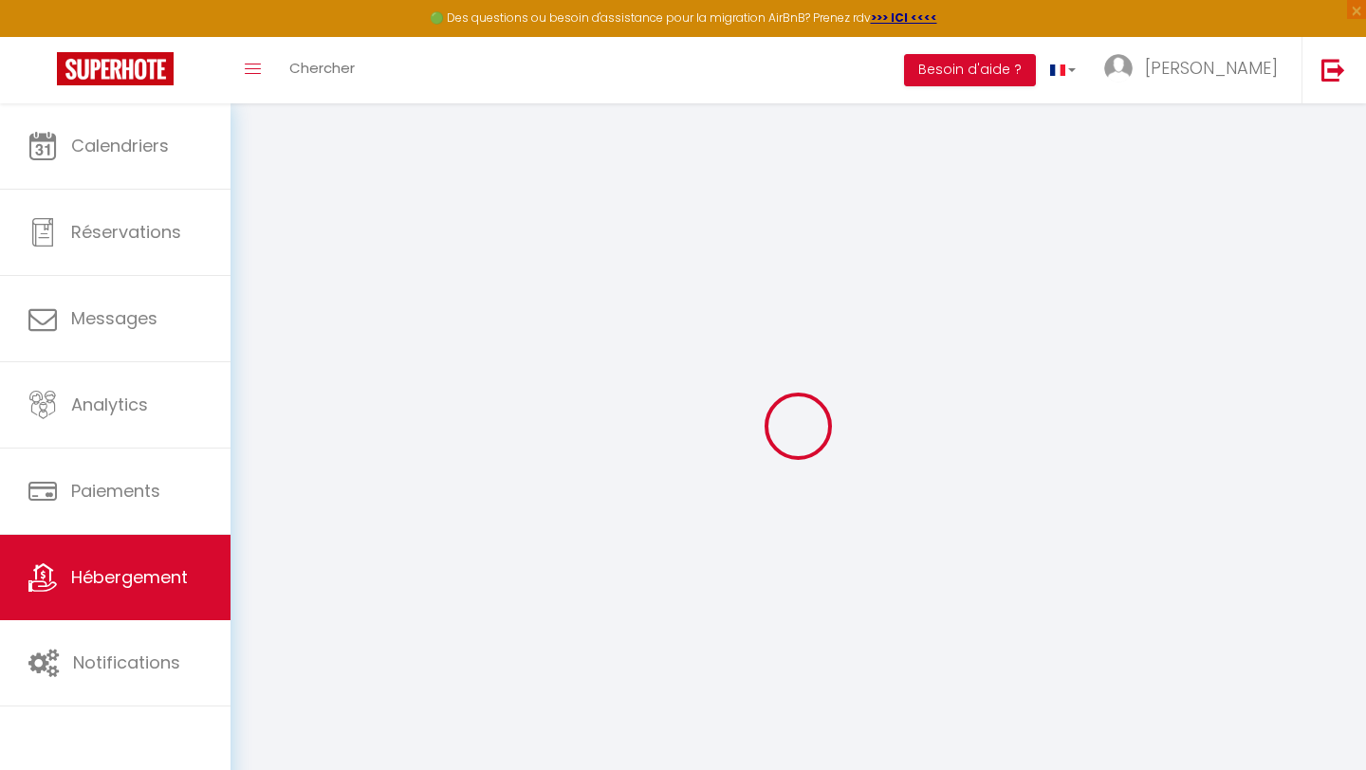
checkbox input "true"
select select
checkbox input "true"
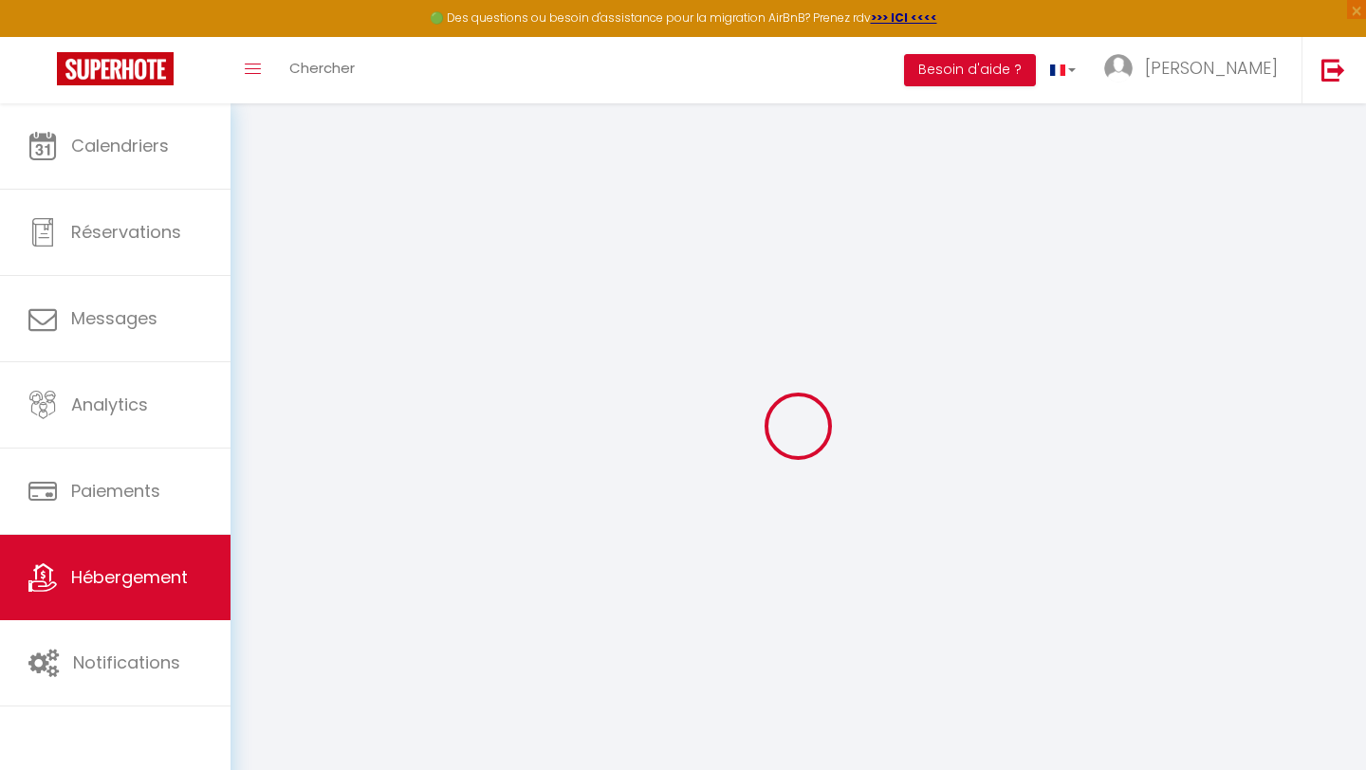
checkbox input "true"
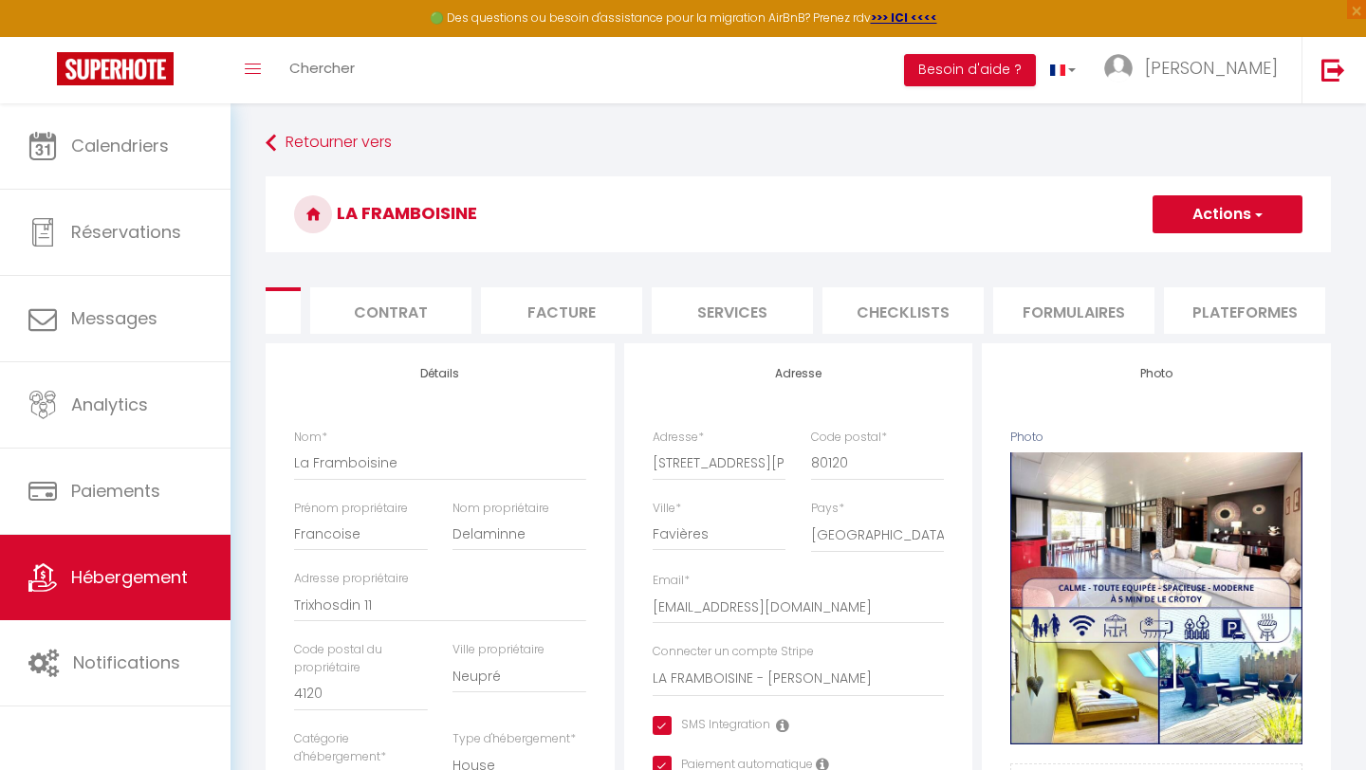
scroll to position [0, 642]
click at [735, 312] on li "Plateformes" at bounding box center [728, 310] width 161 height 46
select select
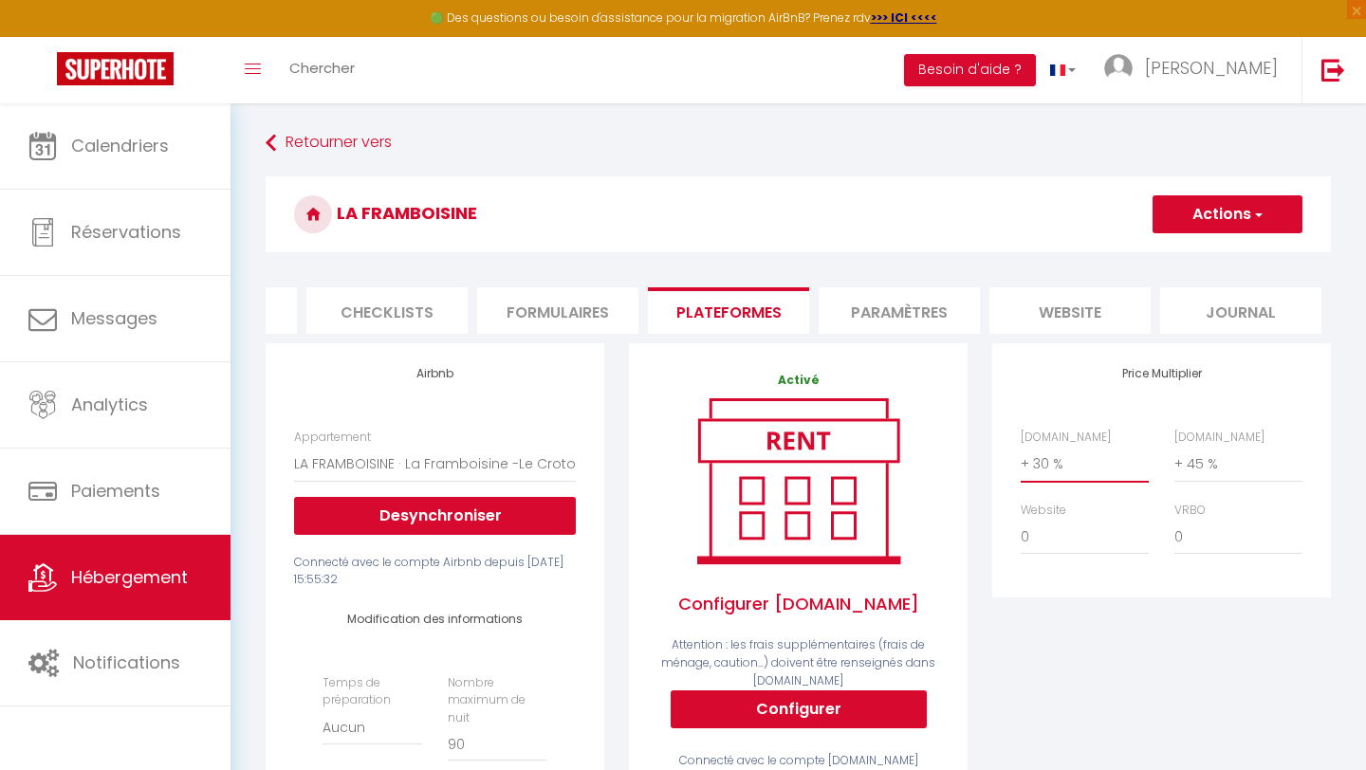
click at [1035, 467] on select "0 + 1 % + 2 % + 3 % + 4 % + 5 % + 6 % + 7 % + 8 % + 9 %" at bounding box center [1085, 464] width 128 height 36
select select "+ 45 %"
select select
click at [1194, 217] on button "Actions" at bounding box center [1227, 214] width 150 height 38
click at [1193, 248] on link "Enregistrer" at bounding box center [1226, 256] width 150 height 25
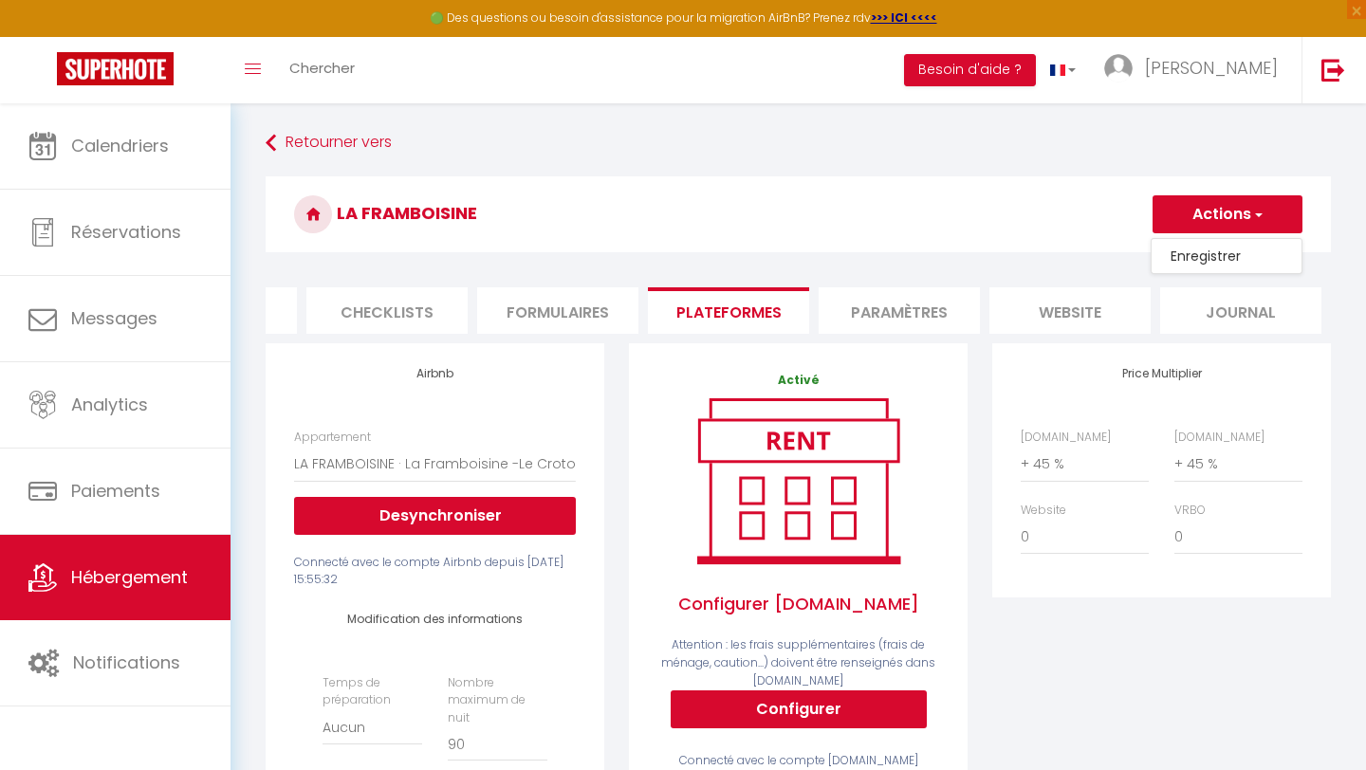
select select "EUR"
select select
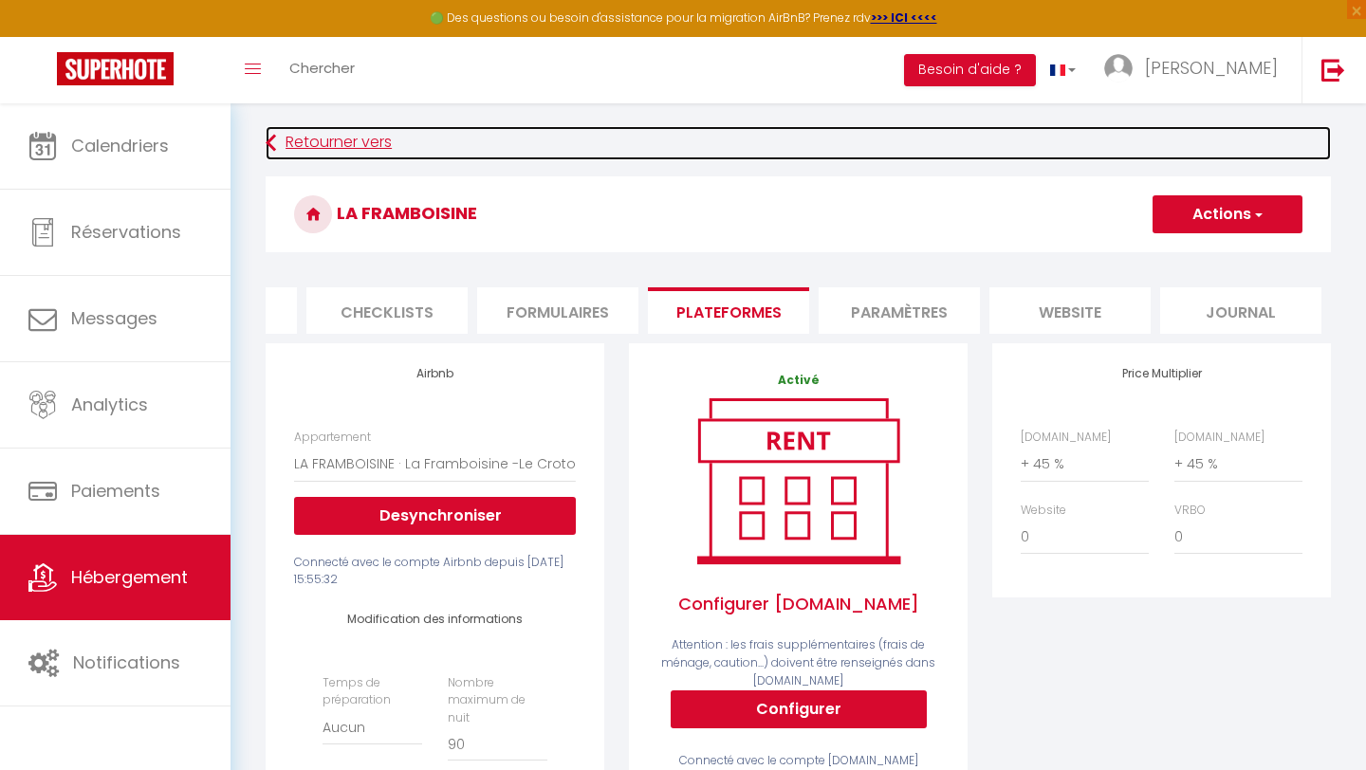
click at [287, 141] on link "Retourner vers" at bounding box center [798, 143] width 1065 height 34
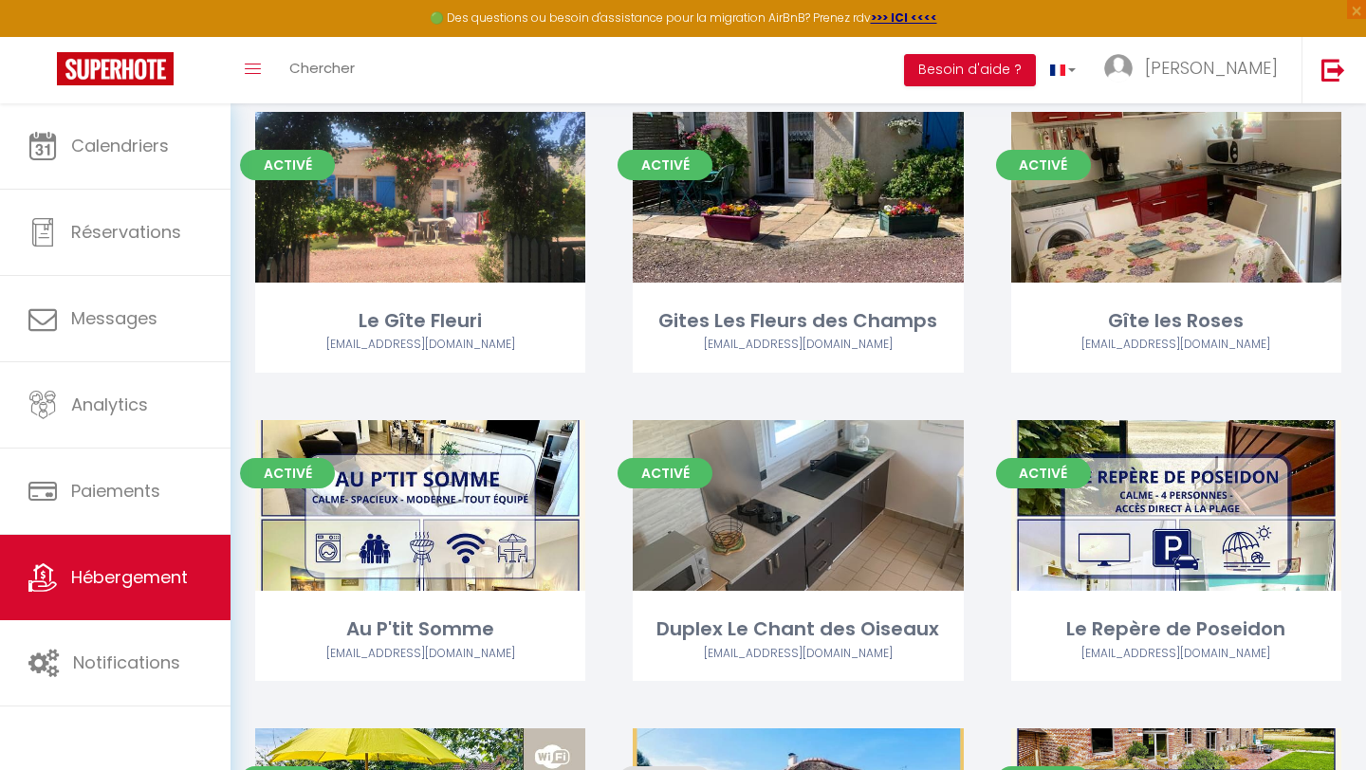
scroll to position [131, 0]
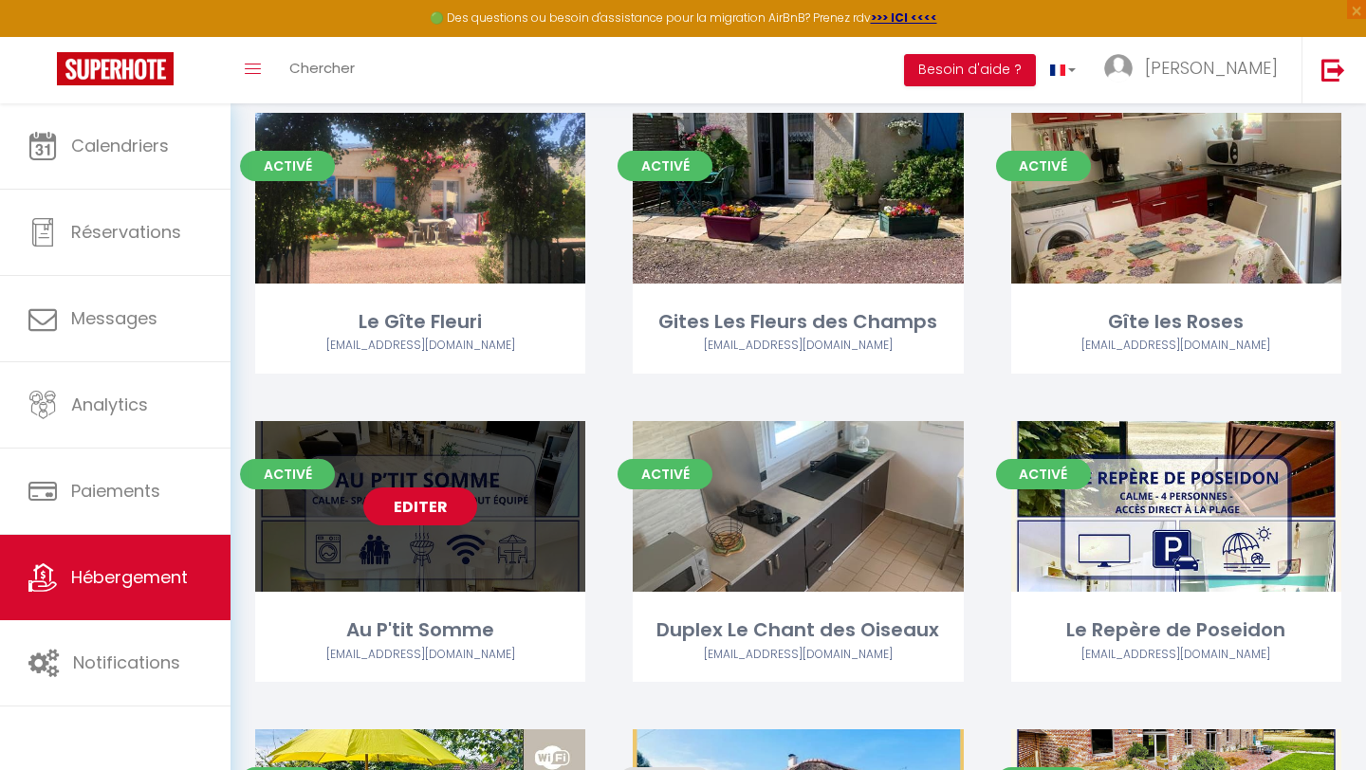
click at [461, 497] on link "Editer" at bounding box center [420, 507] width 114 height 38
select select "3"
select select "2"
select select "1"
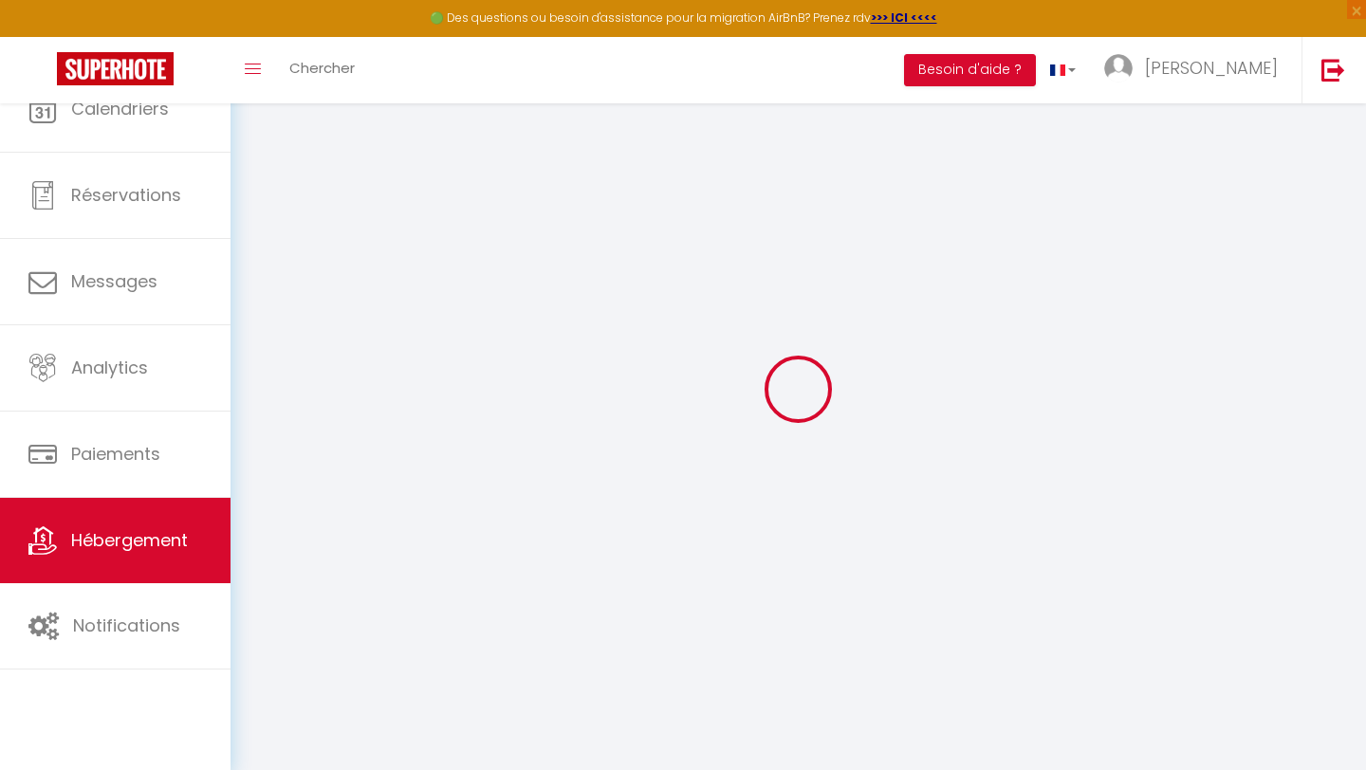
select select
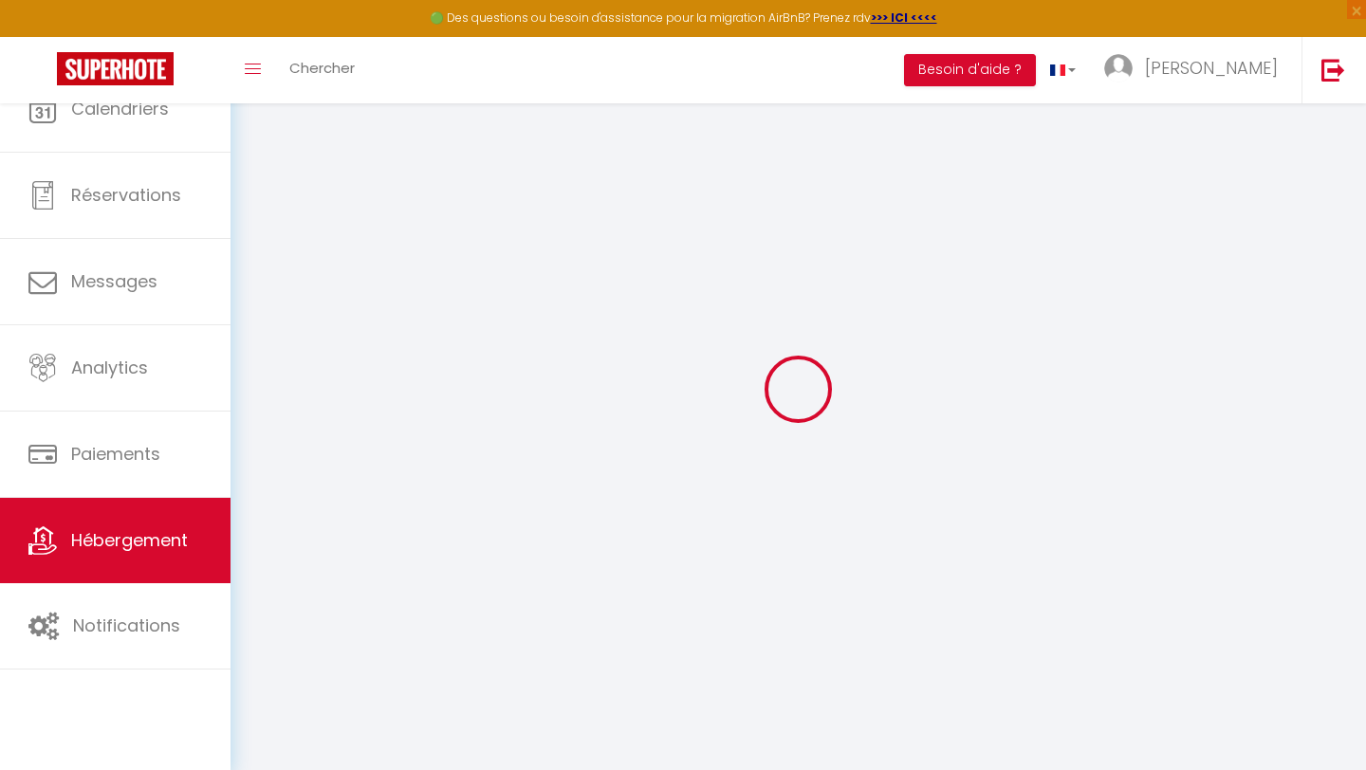
select select
checkbox input "false"
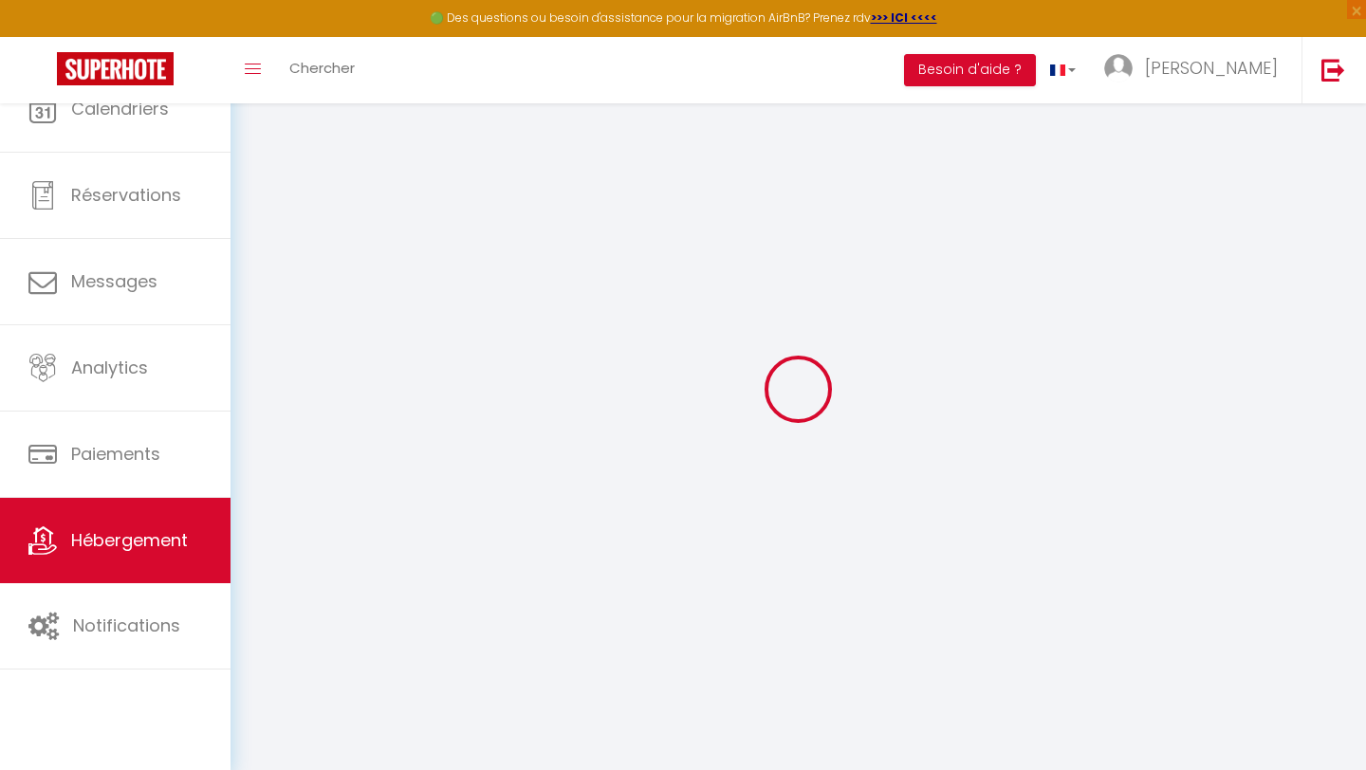
select select "28"
select select
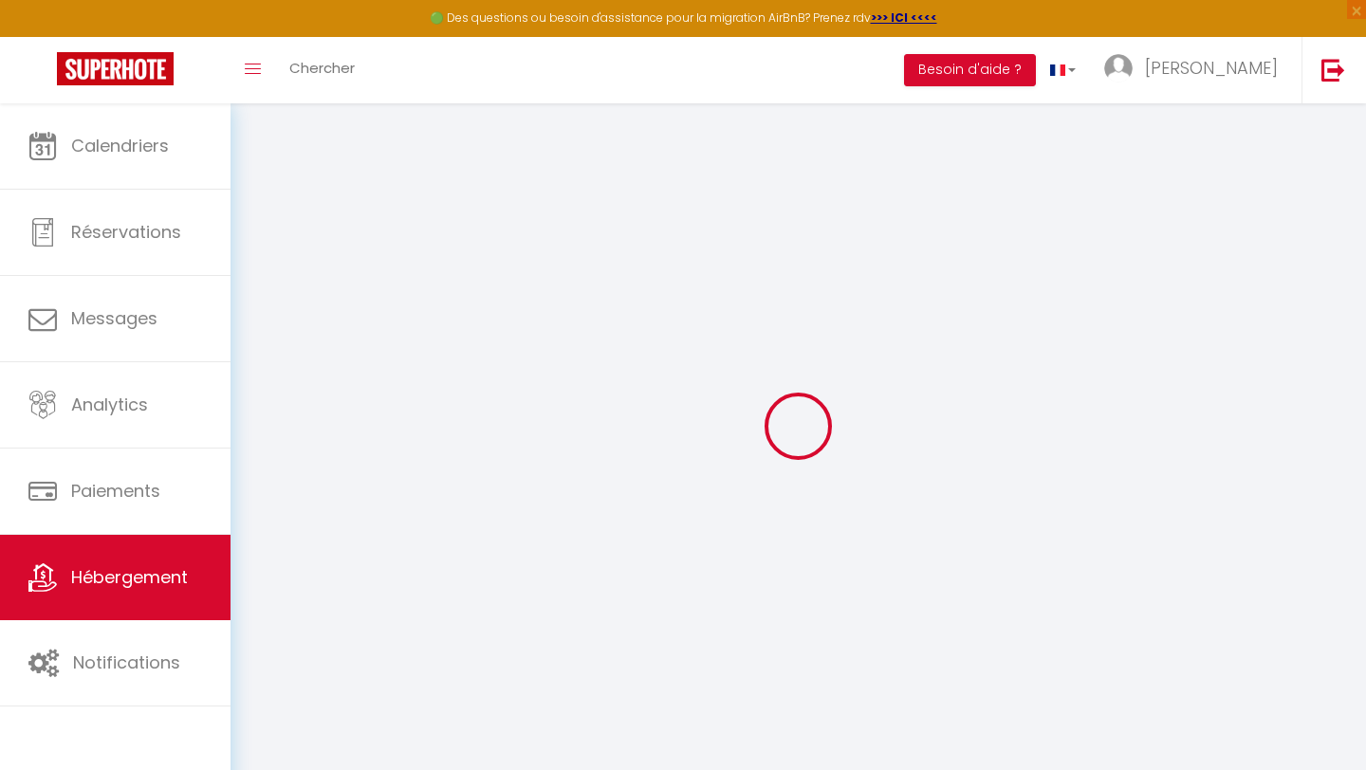
select select
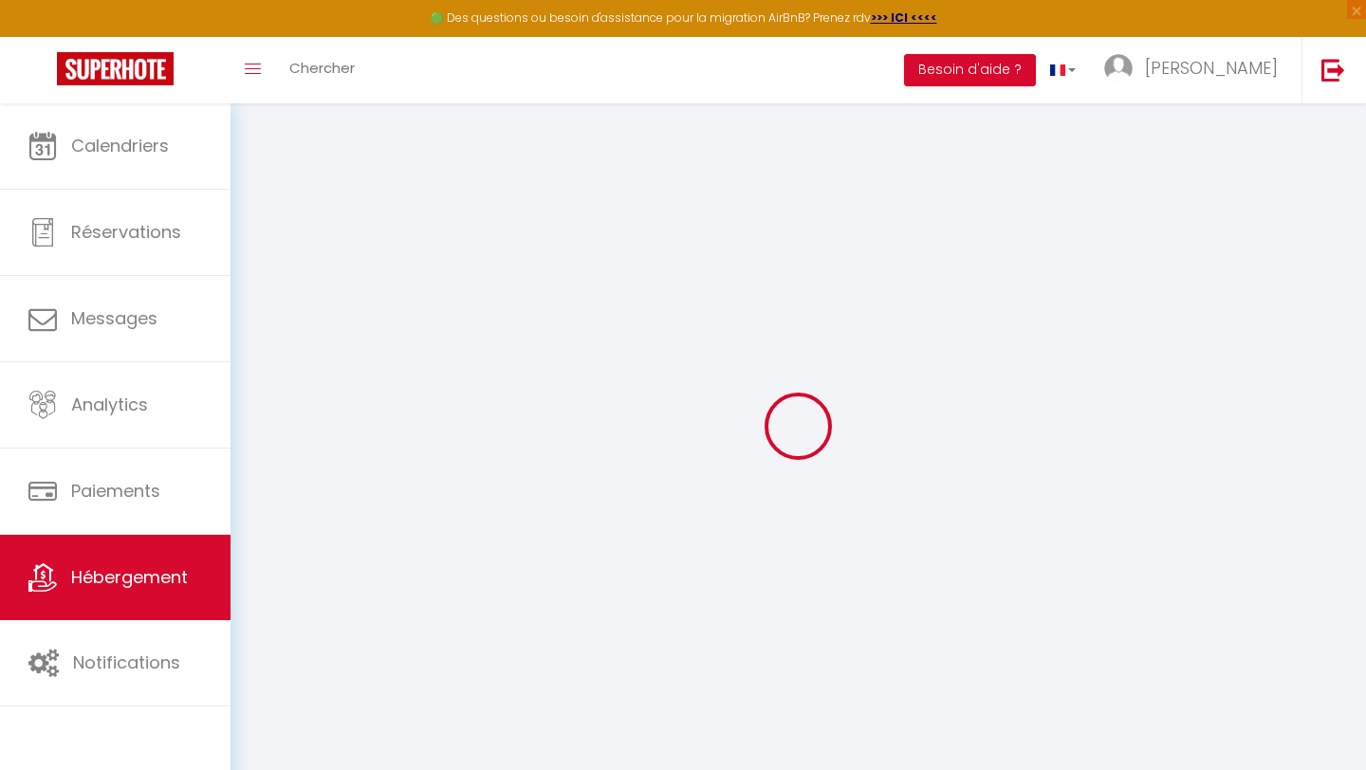
select select
checkbox input "false"
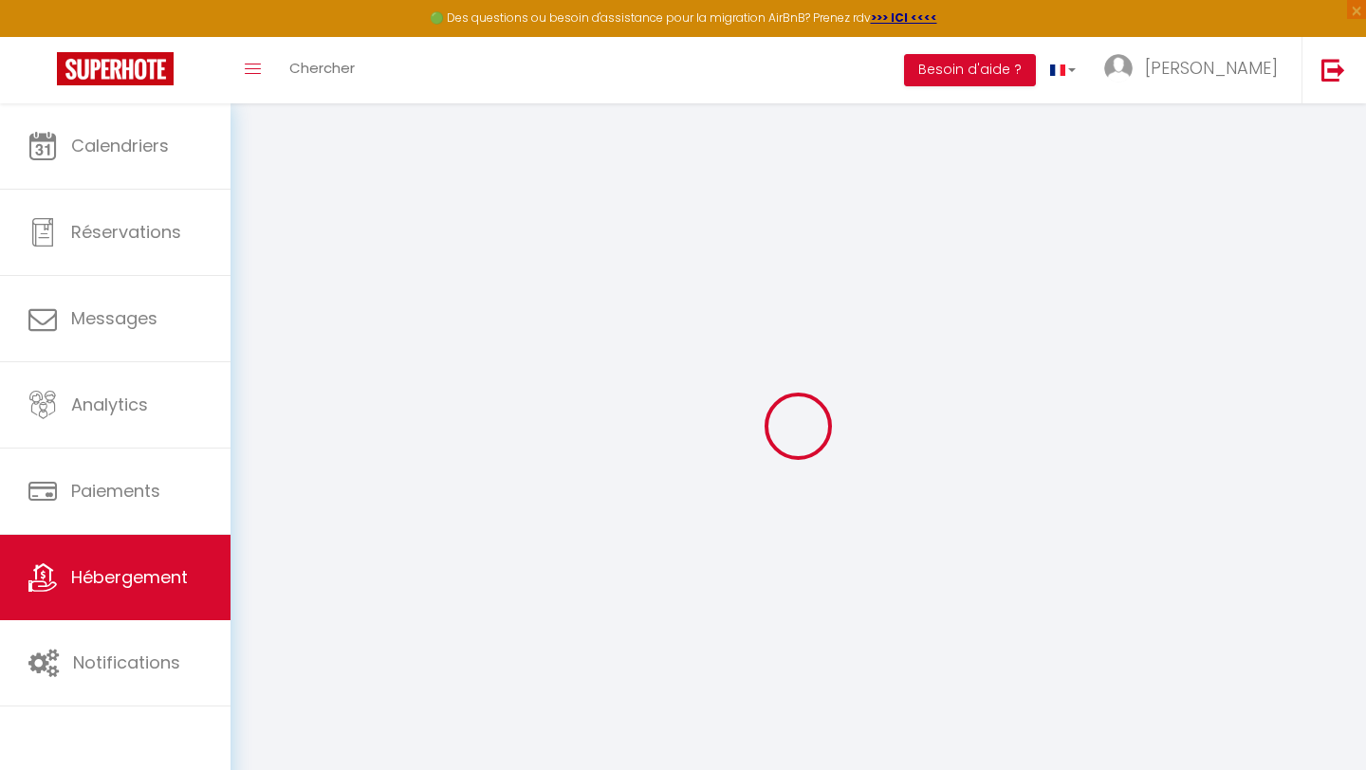
select select
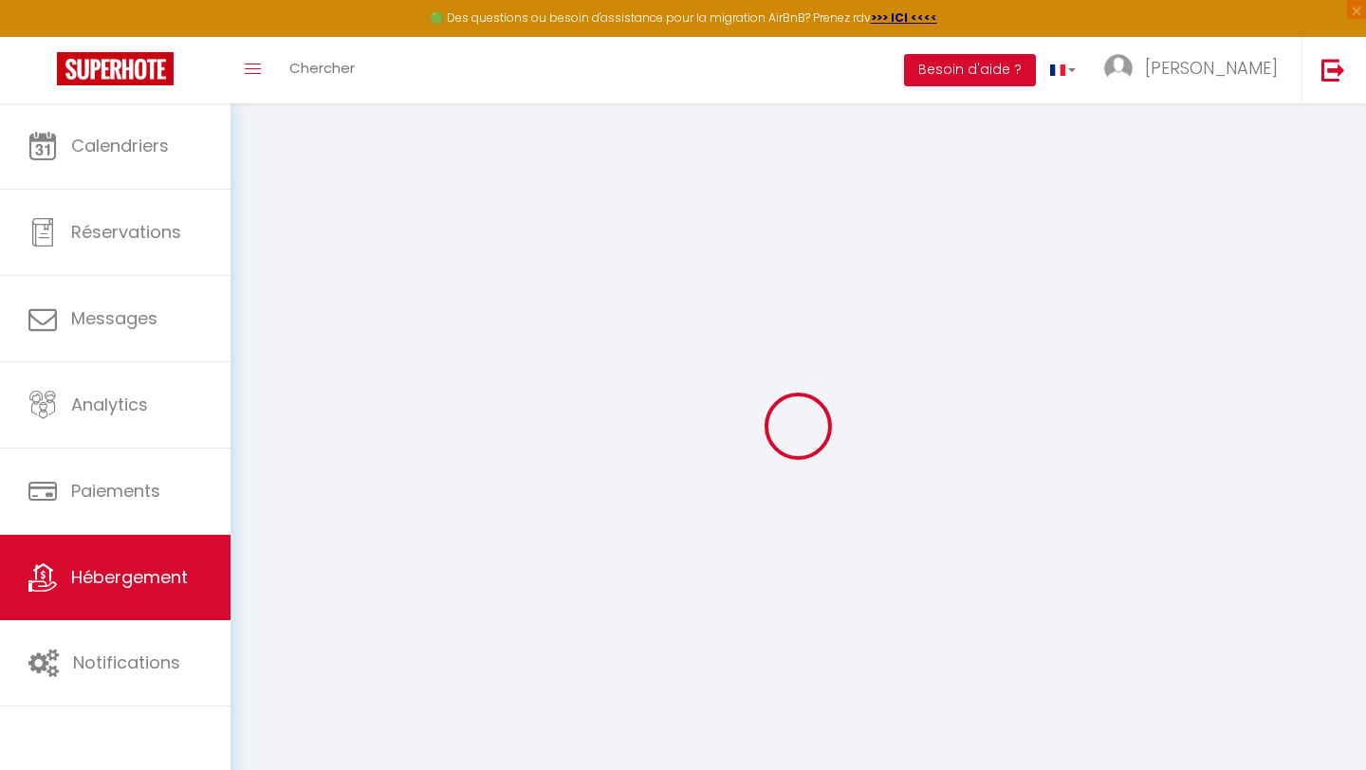
select select
checkbox input "false"
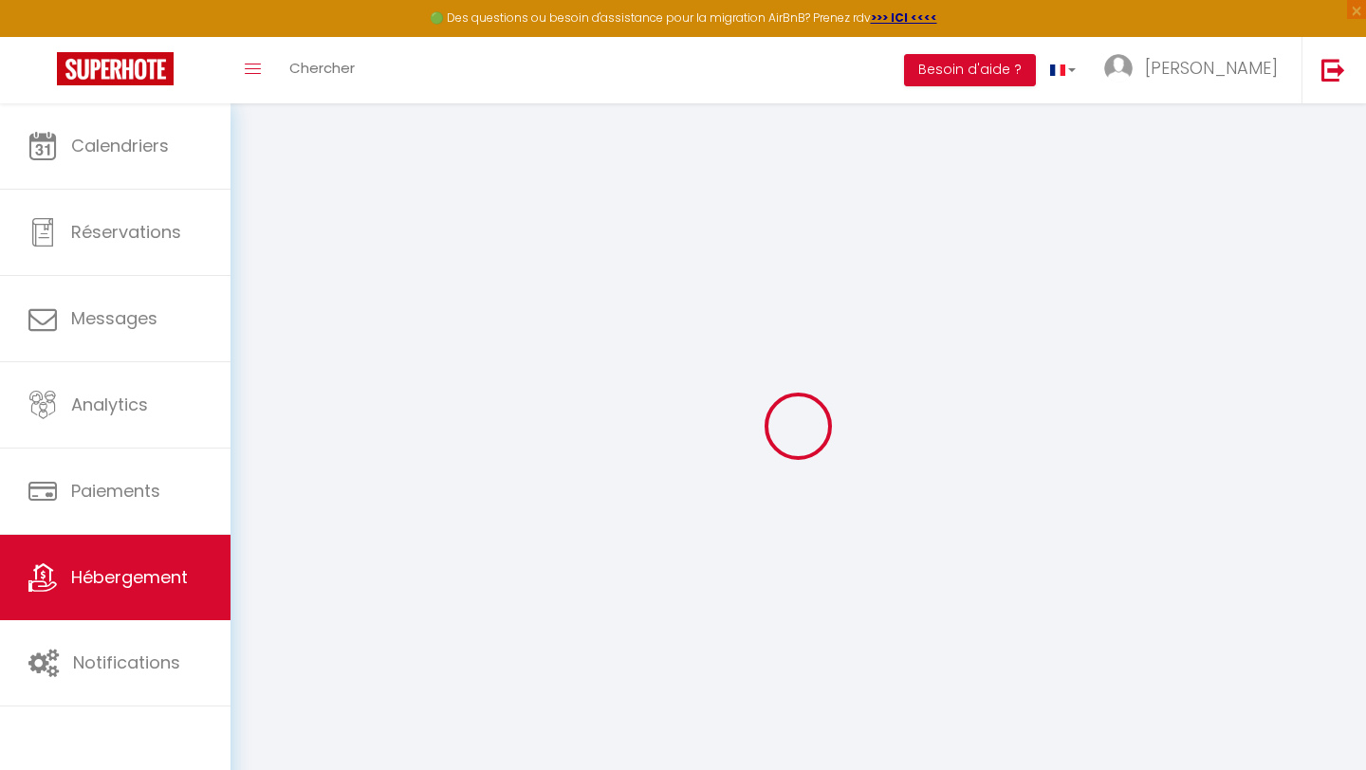
checkbox input "false"
select select
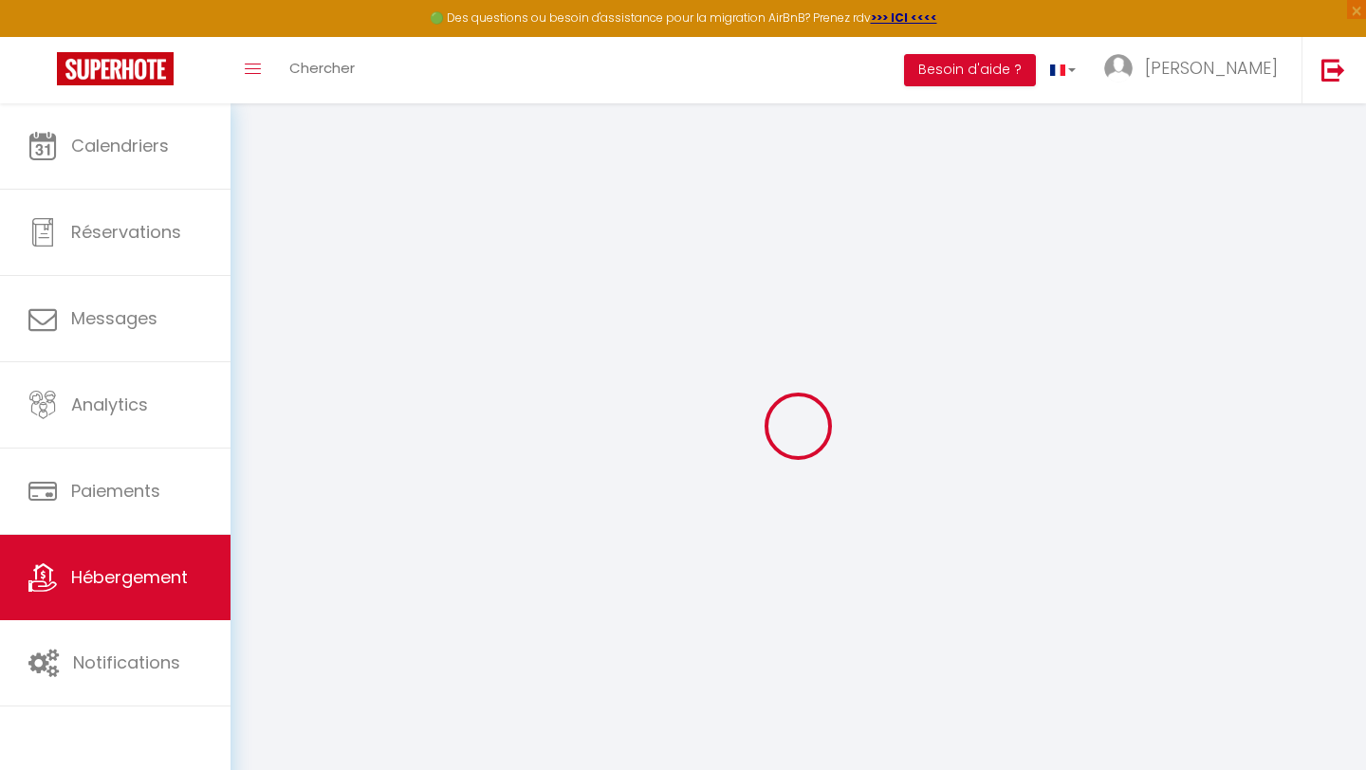
select select
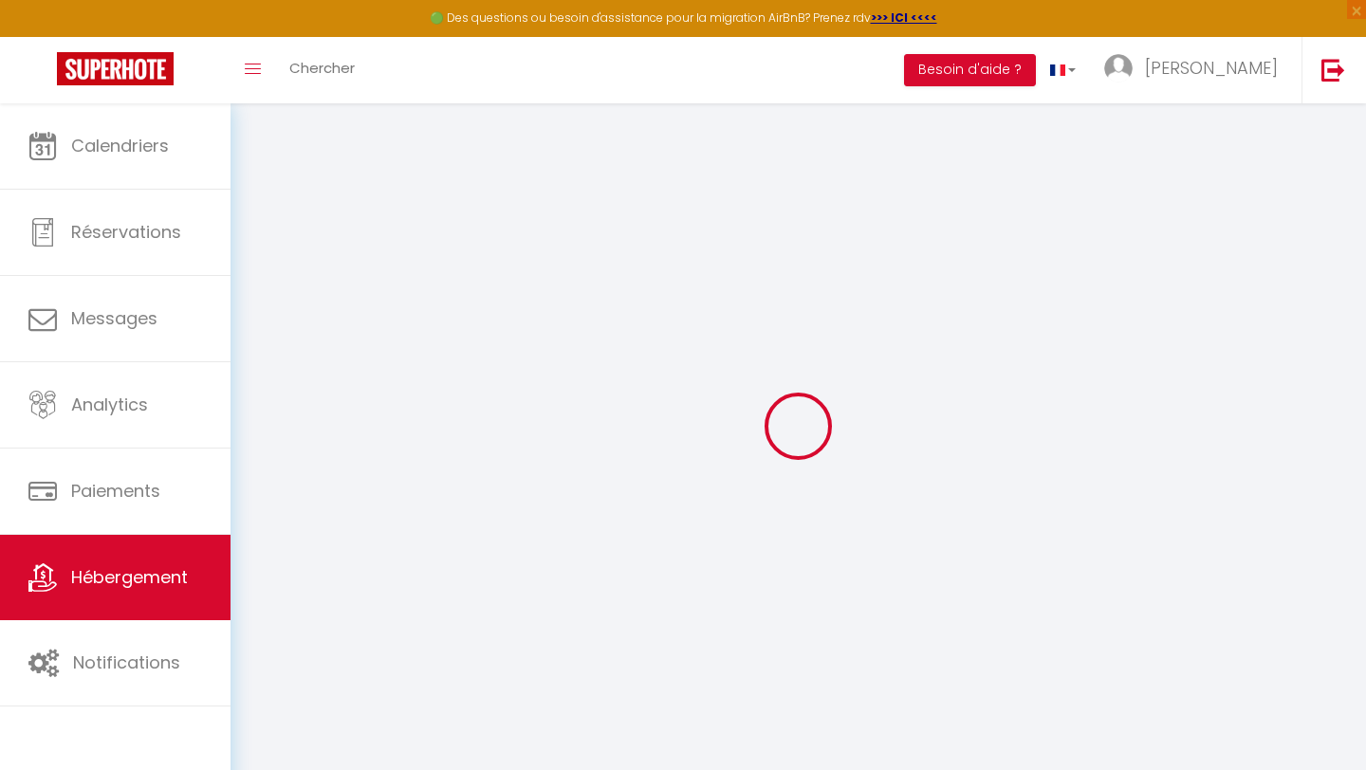
checkbox input "false"
select select
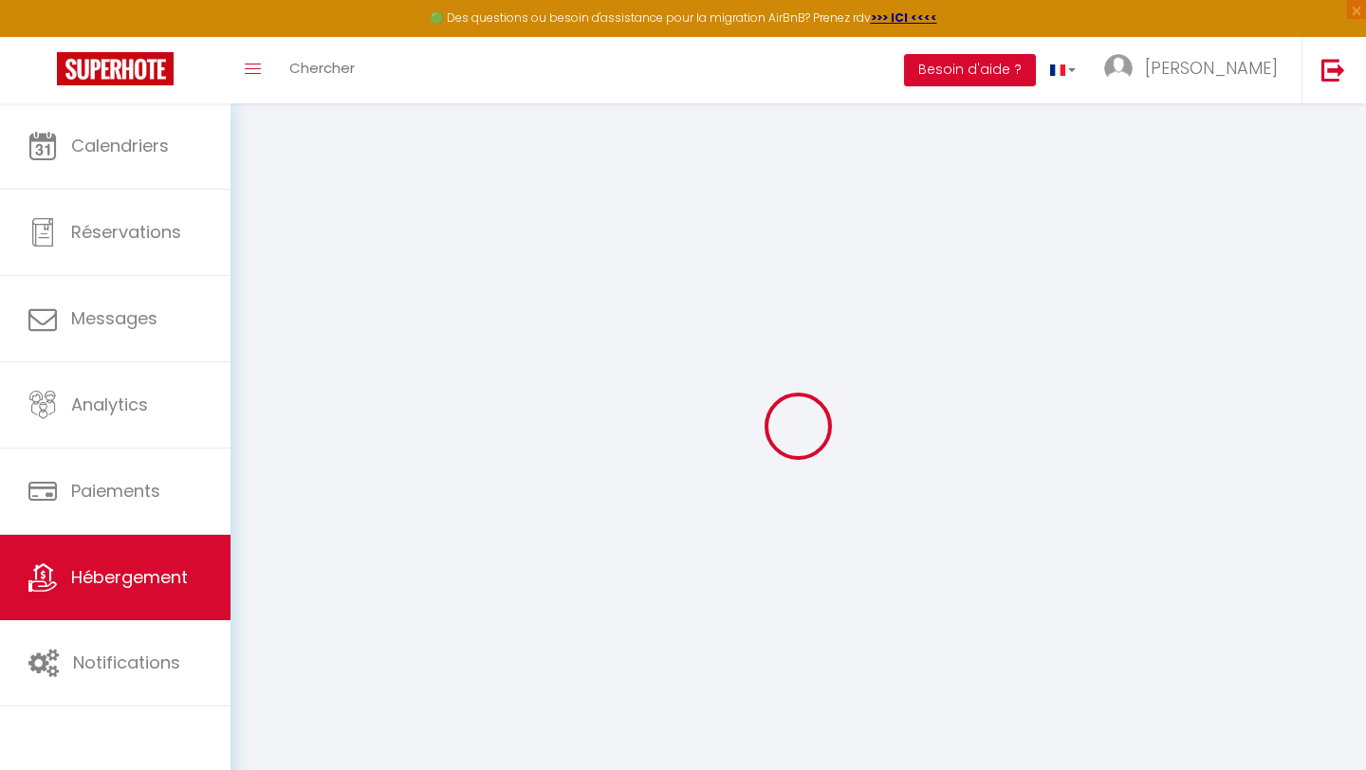
select select
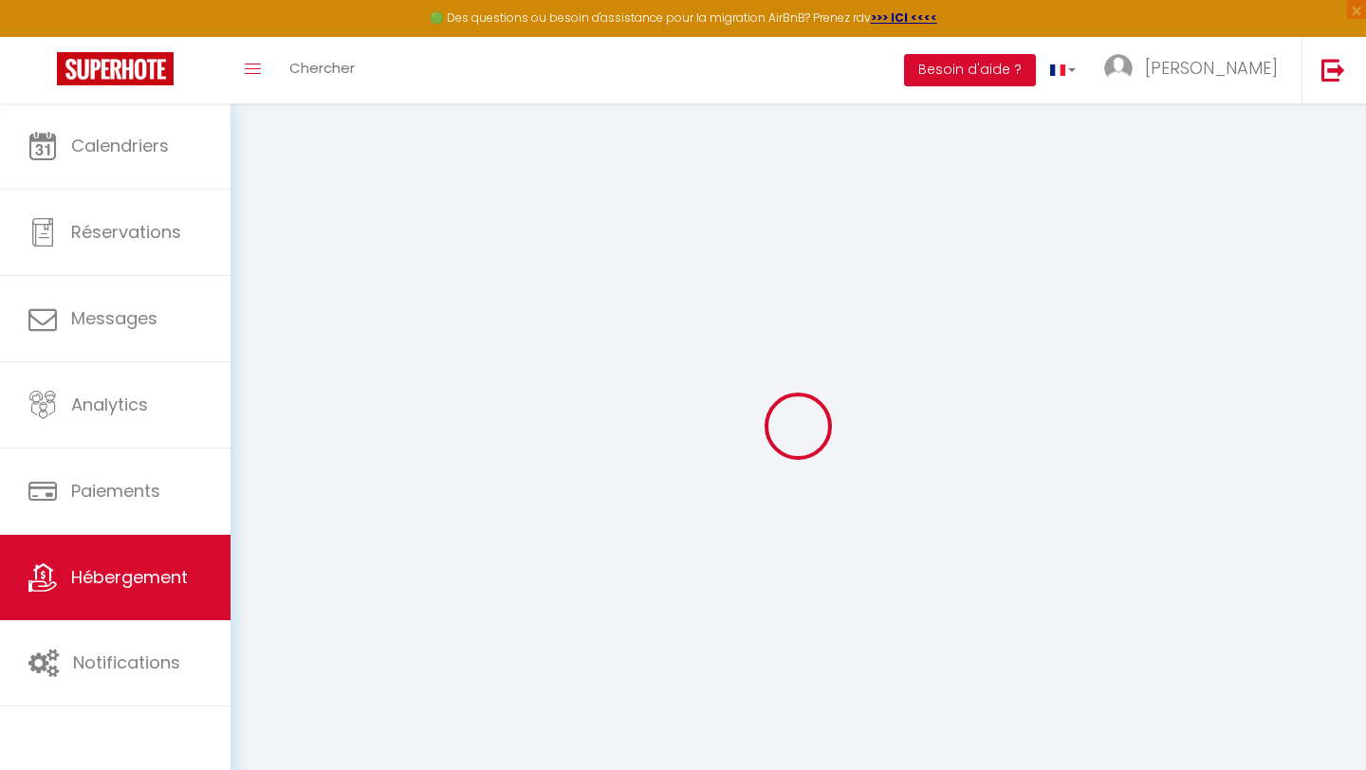
select select
checkbox input "false"
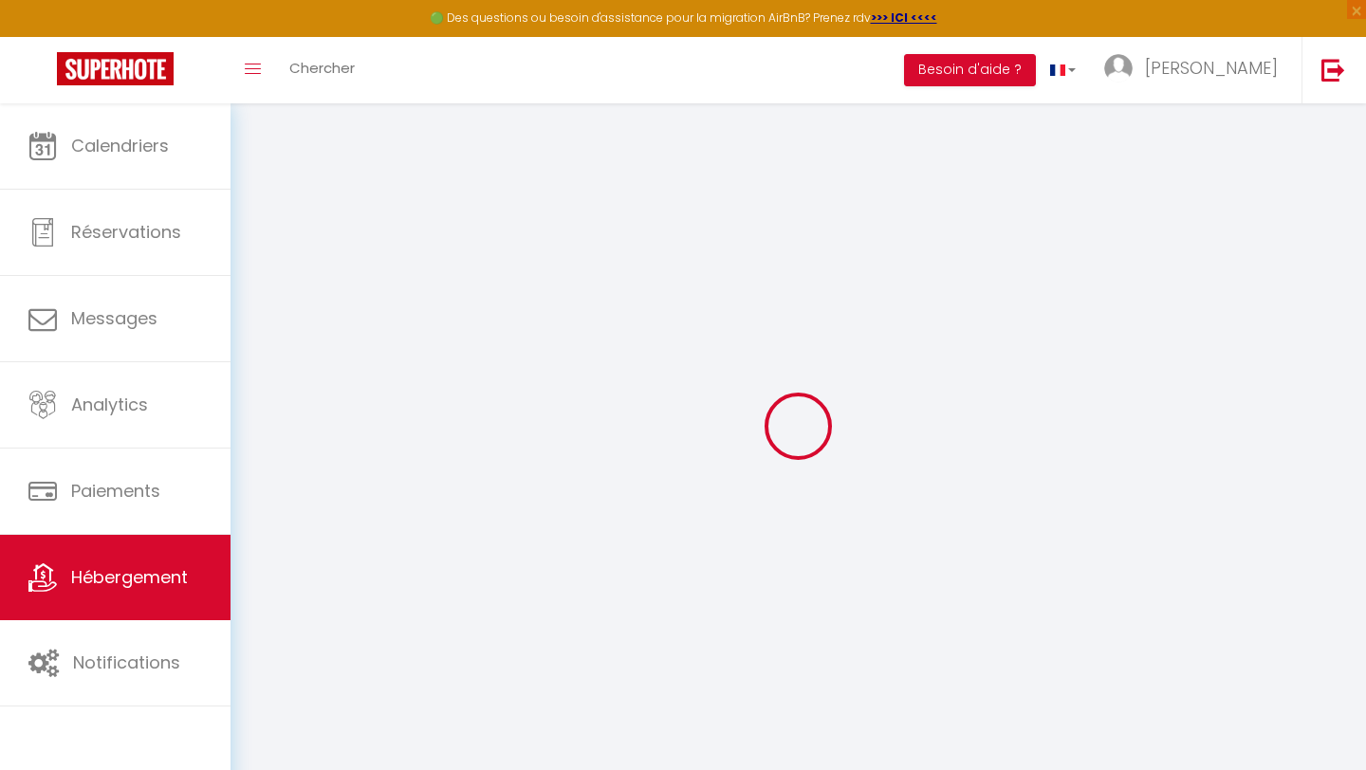
checkbox input "false"
select select
type input "Au P'tit Somme"
type input "[PERSON_NAME]"
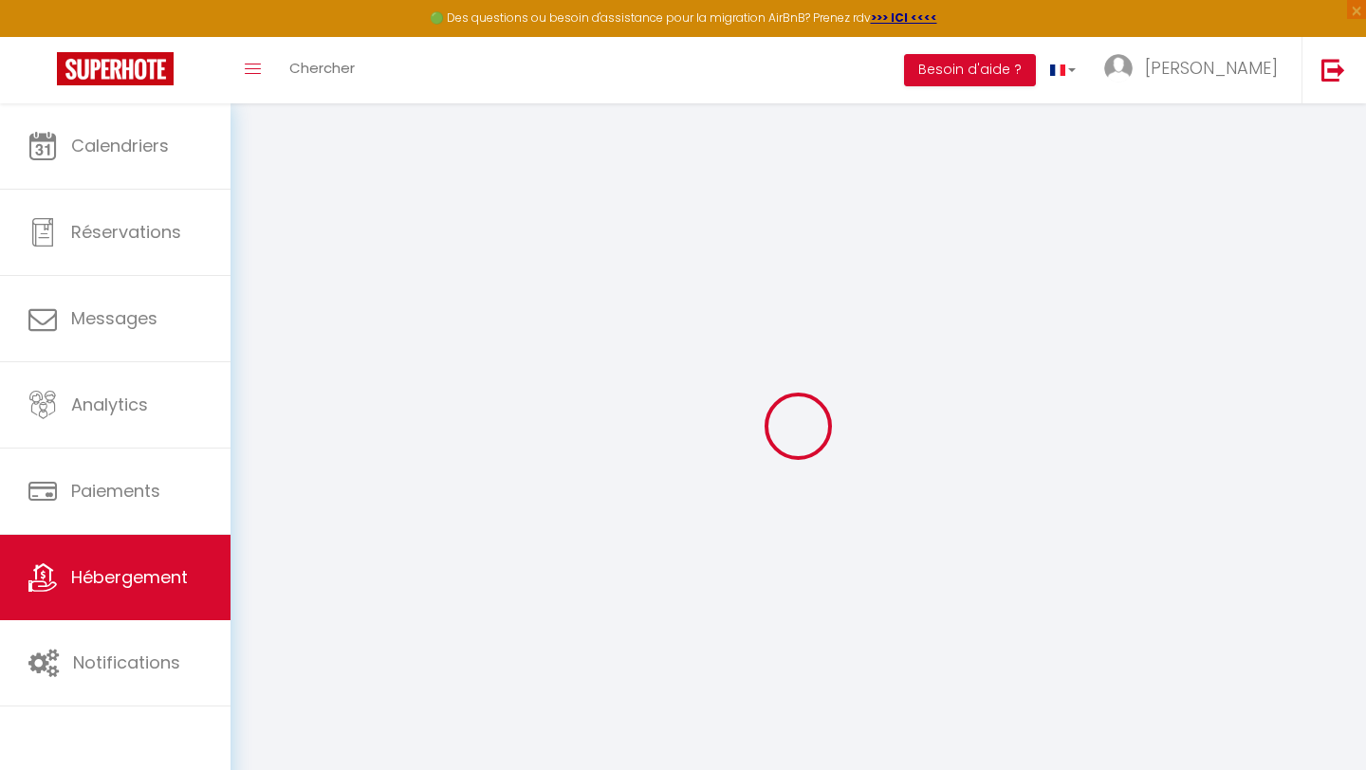
type input "Mony"
type input "[STREET_ADDRESS]"
type input "80860"
type input "Nouvion"
select select "houses"
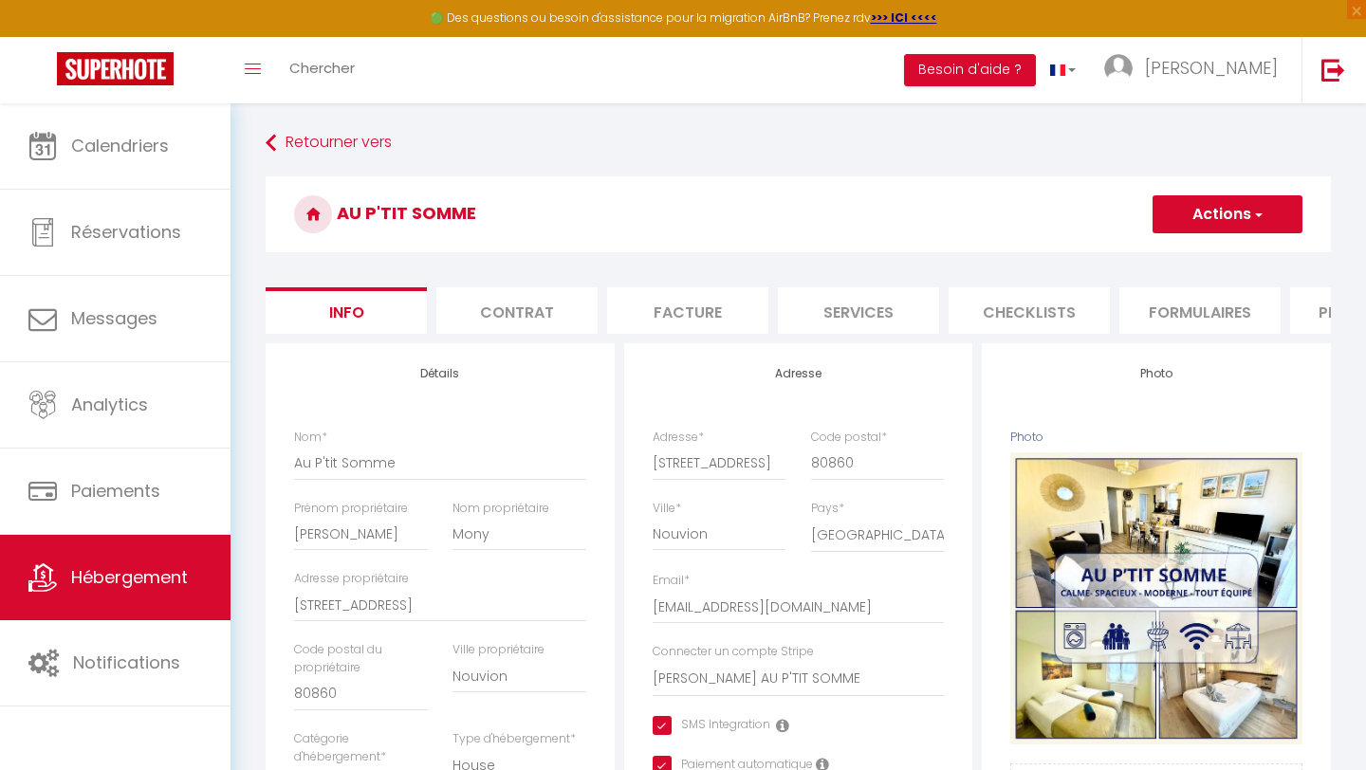
click at [1305, 308] on li "Plateformes" at bounding box center [1370, 310] width 161 height 46
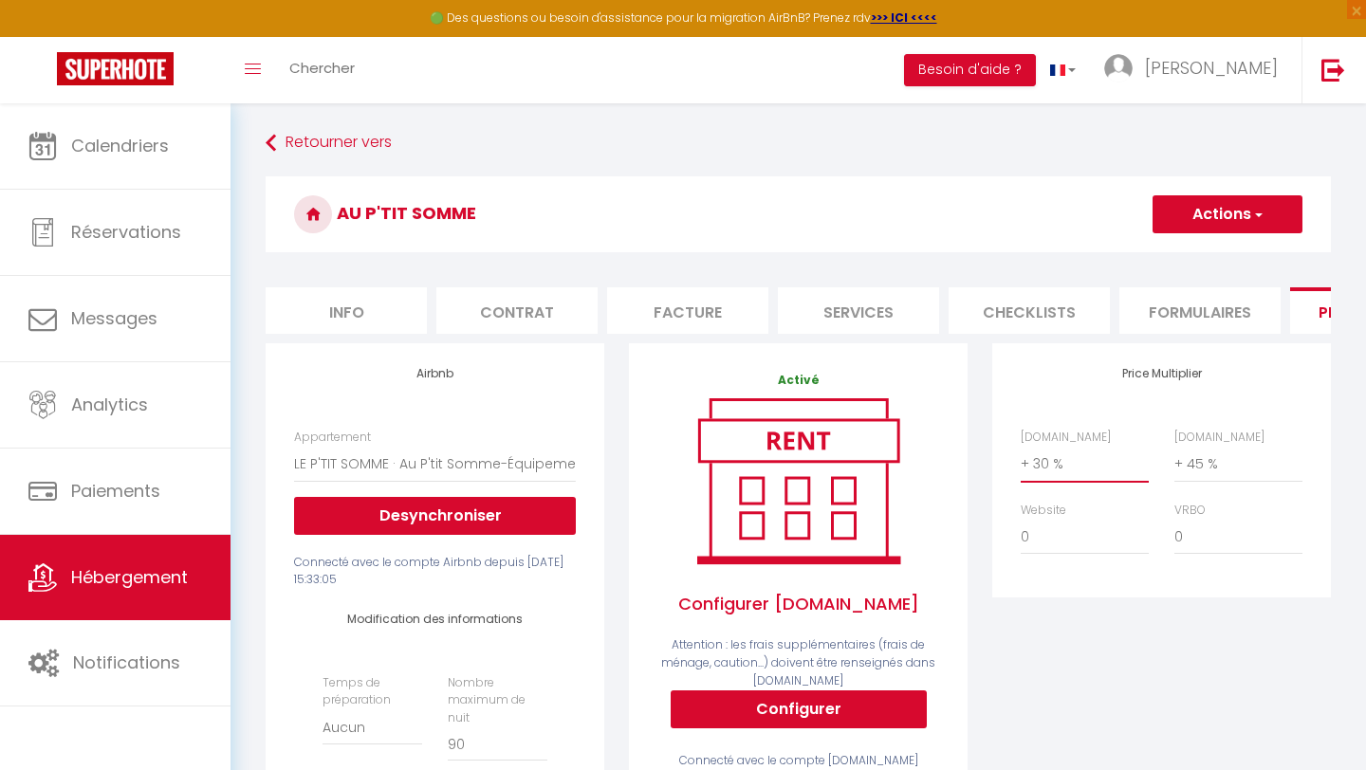
click at [1055, 457] on select "0 + 1 % + 2 % + 3 % + 4 % + 5 % + 6 % + 7 % + 8 % + 9 %" at bounding box center [1085, 464] width 128 height 36
click at [1060, 477] on select "0 + 1 % + 2 % + 3 % + 4 % + 5 % + 6 % + 7 % + 8 % + 9 %" at bounding box center [1085, 464] width 128 height 36
click at [1068, 467] on select "0 + 1 % + 2 % + 3 % + 4 % + 5 % + 6 % + 7 % + 8 % + 9 %" at bounding box center [1085, 464] width 128 height 36
click at [1191, 212] on button "Actions" at bounding box center [1227, 214] width 150 height 38
click at [1195, 254] on link "Enregistrer" at bounding box center [1226, 256] width 150 height 25
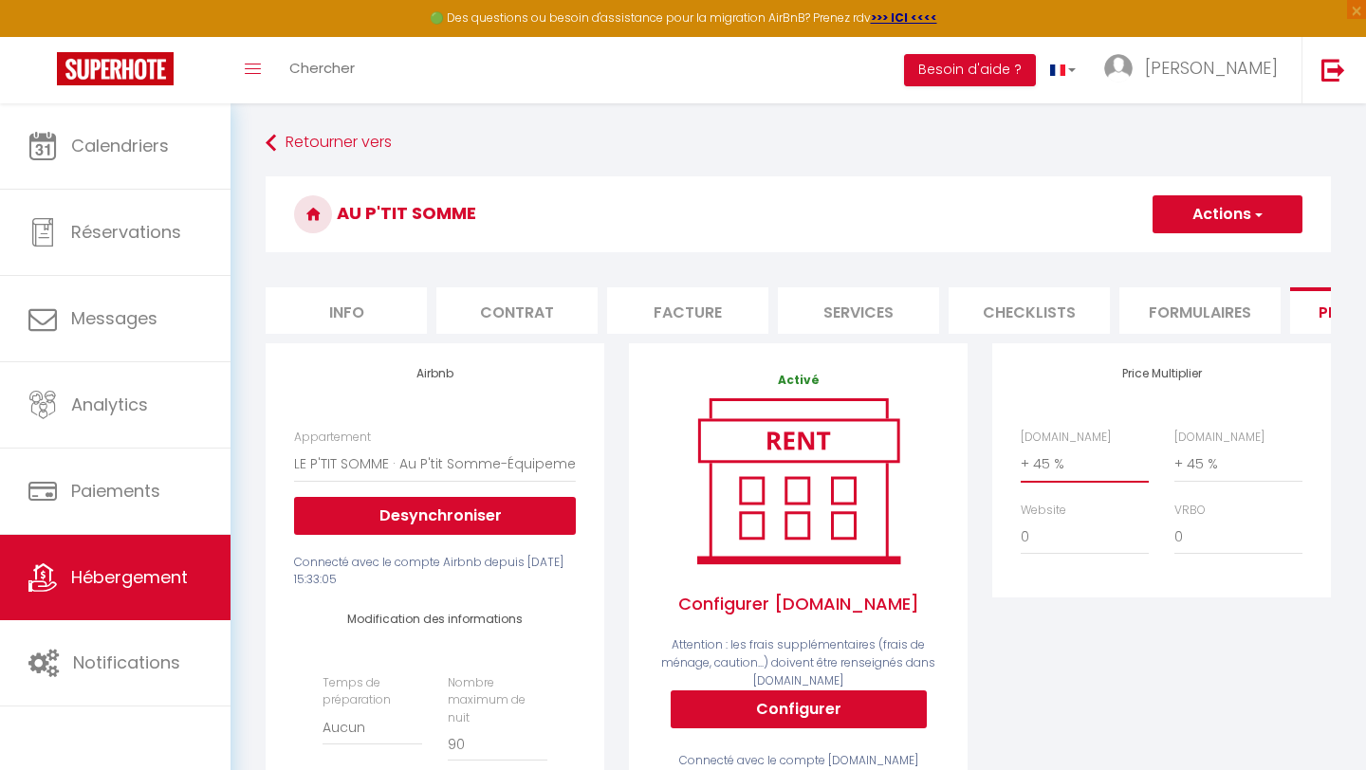
click at [1034, 455] on select "0 + 1 % + 2 % + 3 % + 4 % + 5 % + 6 % + 7 % + 8 % + 9 %" at bounding box center [1085, 464] width 128 height 36
click at [1189, 210] on button "Actions" at bounding box center [1227, 214] width 150 height 38
click at [1178, 260] on link "Enregistrer" at bounding box center [1226, 256] width 150 height 25
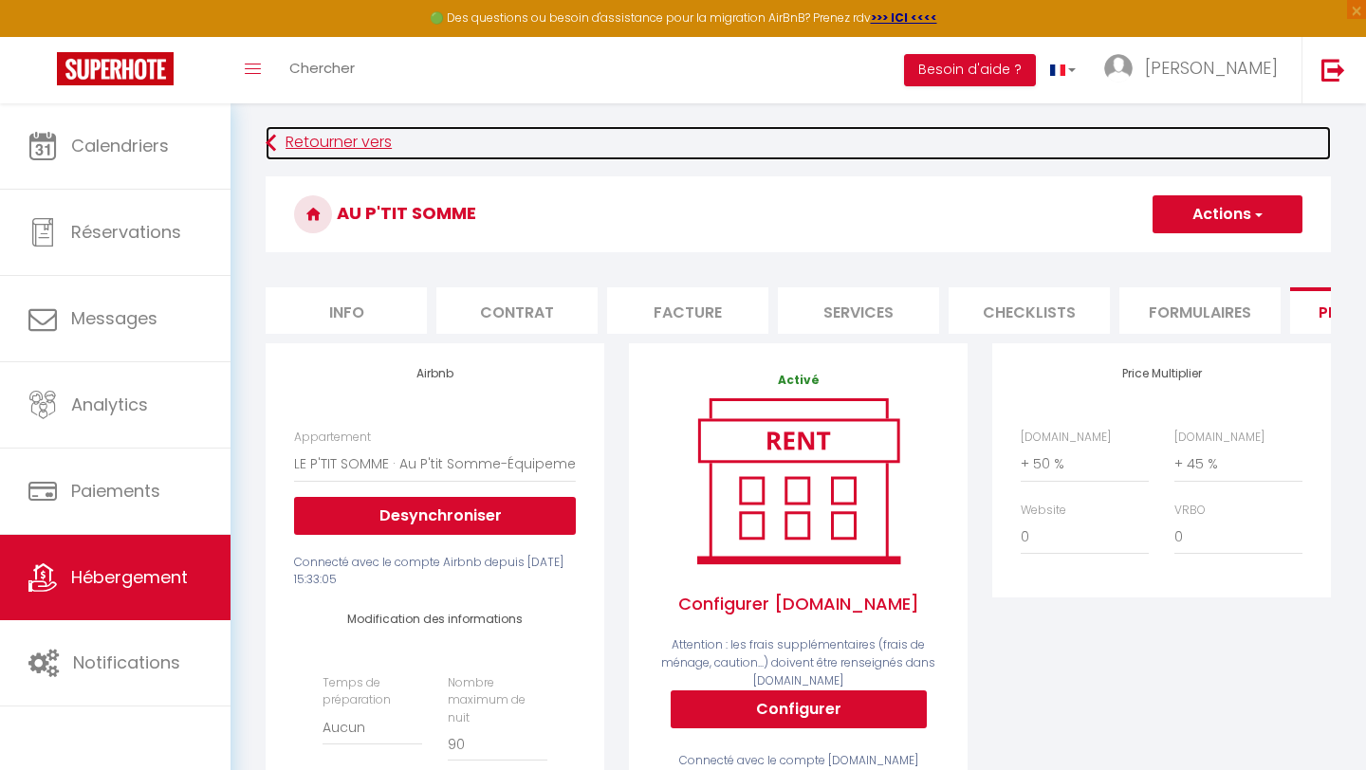
click at [304, 138] on link "Retourner vers" at bounding box center [798, 143] width 1065 height 34
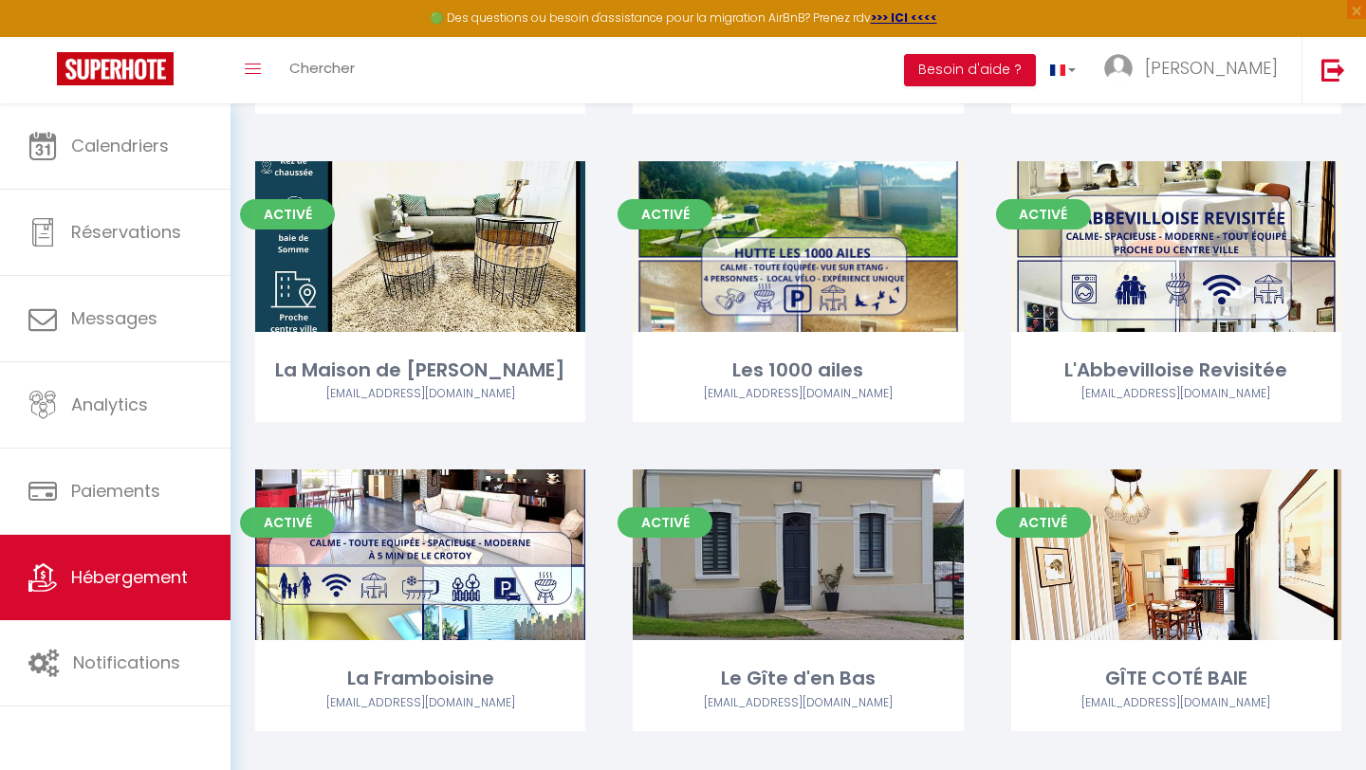
scroll to position [1685, 0]
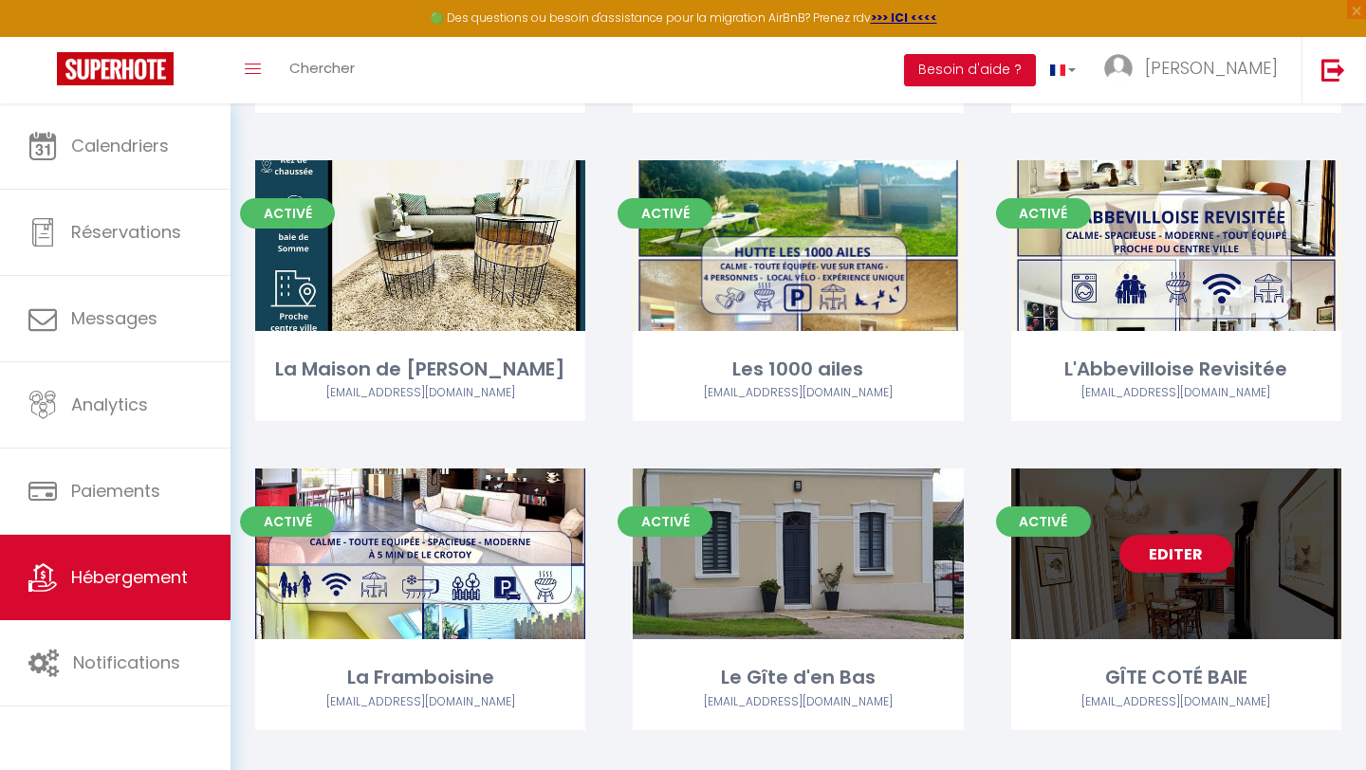
click at [1182, 567] on div "Editer" at bounding box center [1176, 554] width 330 height 171
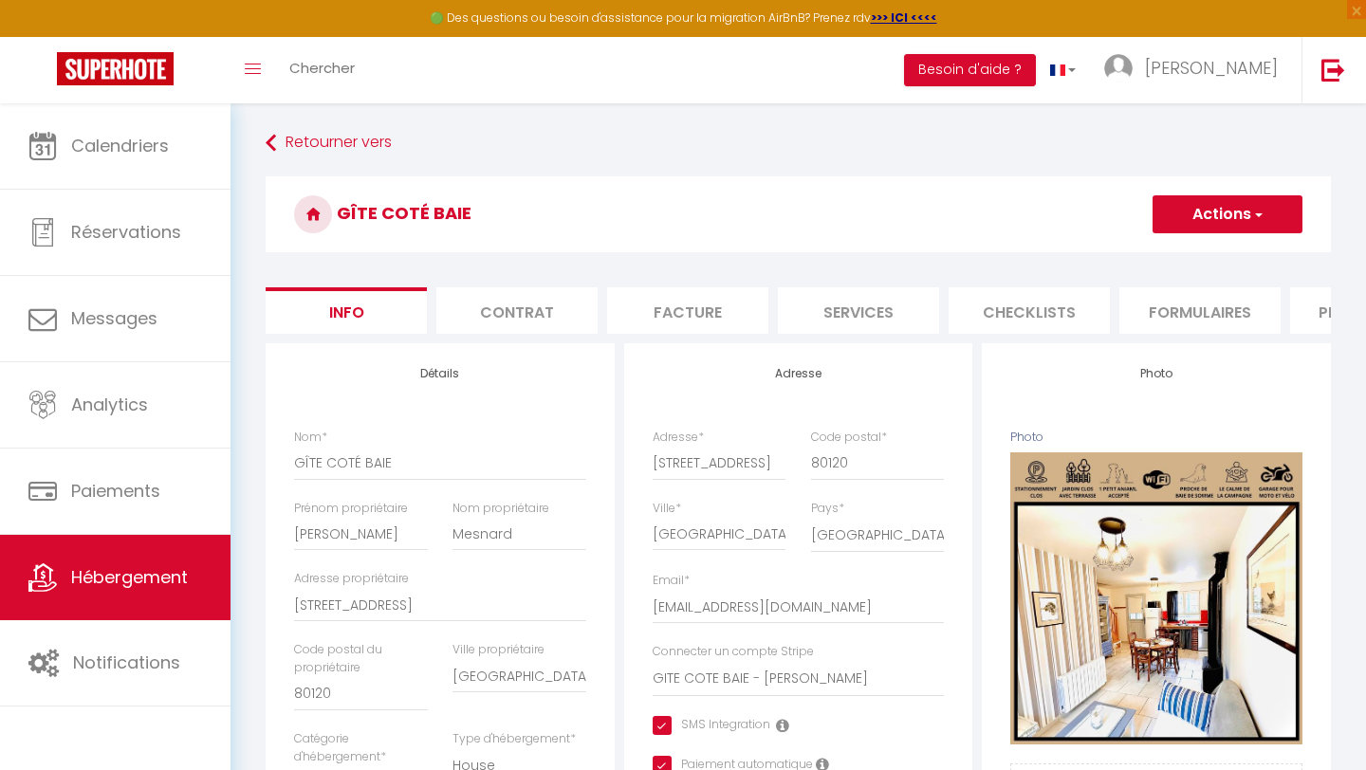
click at [1298, 320] on li "Plateformes" at bounding box center [1370, 310] width 161 height 46
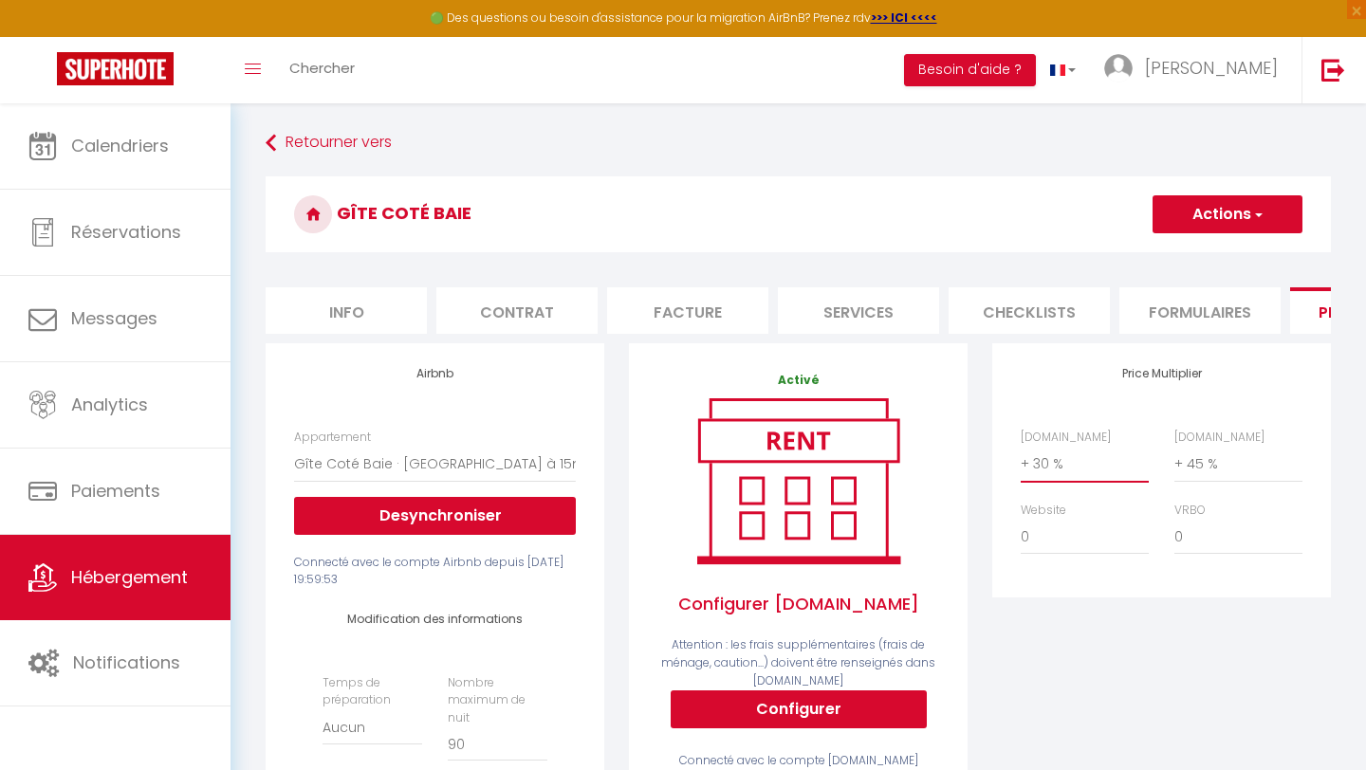
click at [1037, 461] on select "0 + 1 % + 2 % + 3 % + 4 % + 5 % + 6 % + 7 % + 8 % + 9 %" at bounding box center [1085, 464] width 128 height 36
click at [1242, 218] on button "Actions" at bounding box center [1227, 214] width 150 height 38
click at [1217, 260] on link "Enregistrer" at bounding box center [1226, 256] width 150 height 25
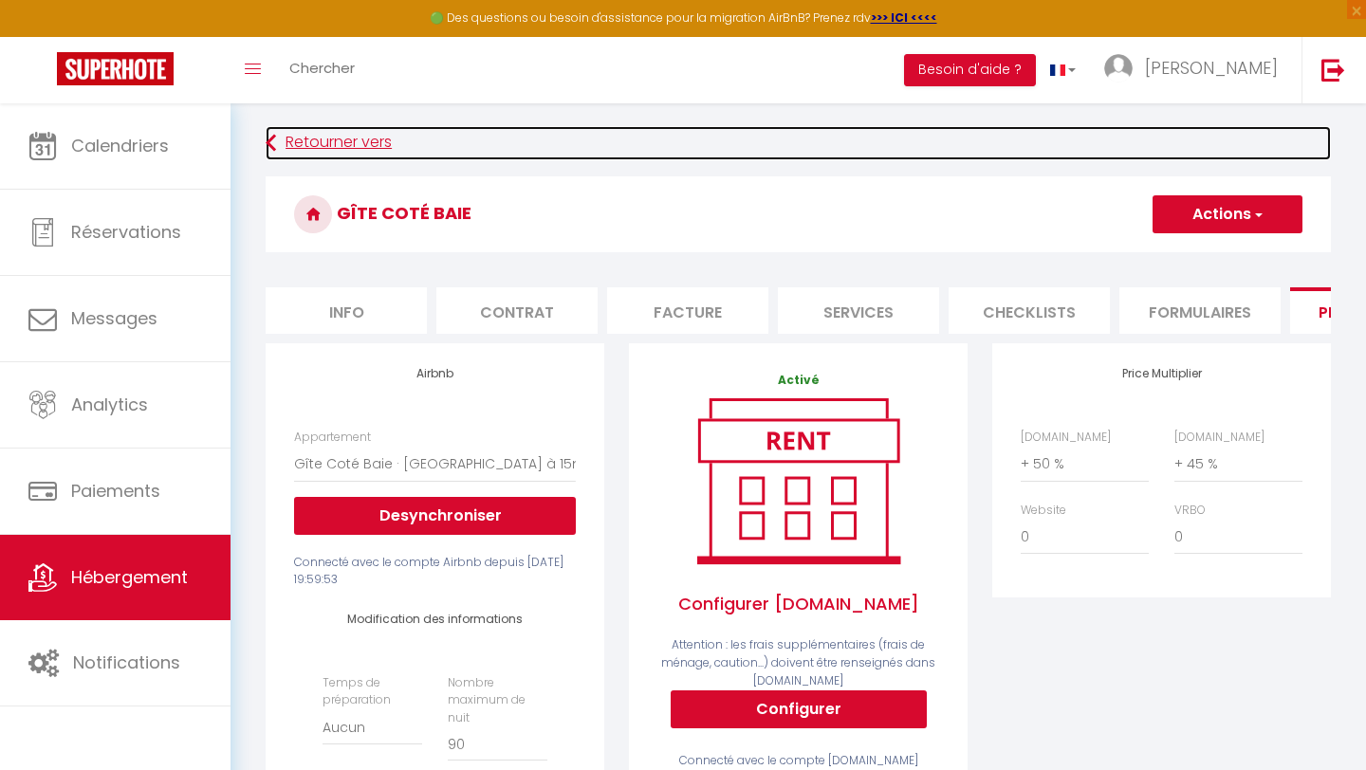
click at [316, 145] on link "Retourner vers" at bounding box center [798, 143] width 1065 height 34
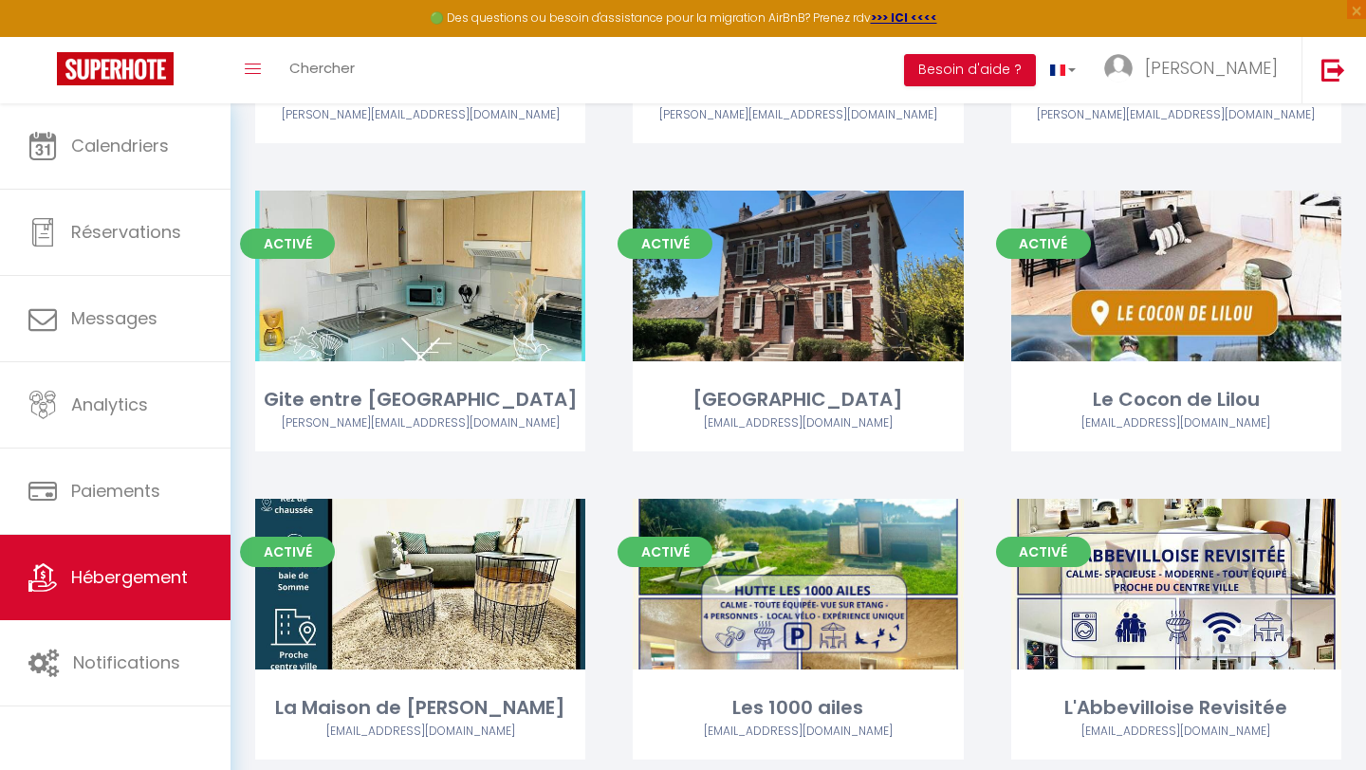
scroll to position [1345, 0]
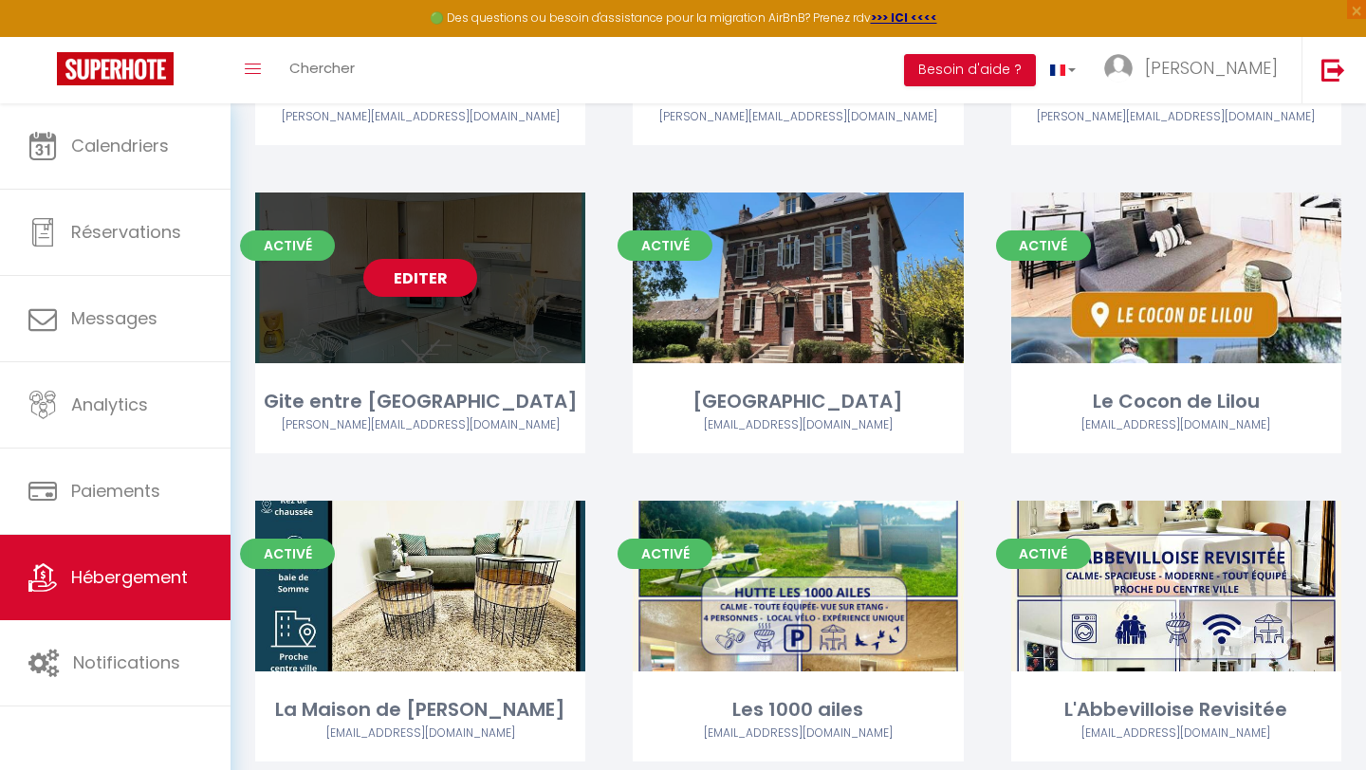
click at [442, 259] on link "Editer" at bounding box center [420, 278] width 114 height 38
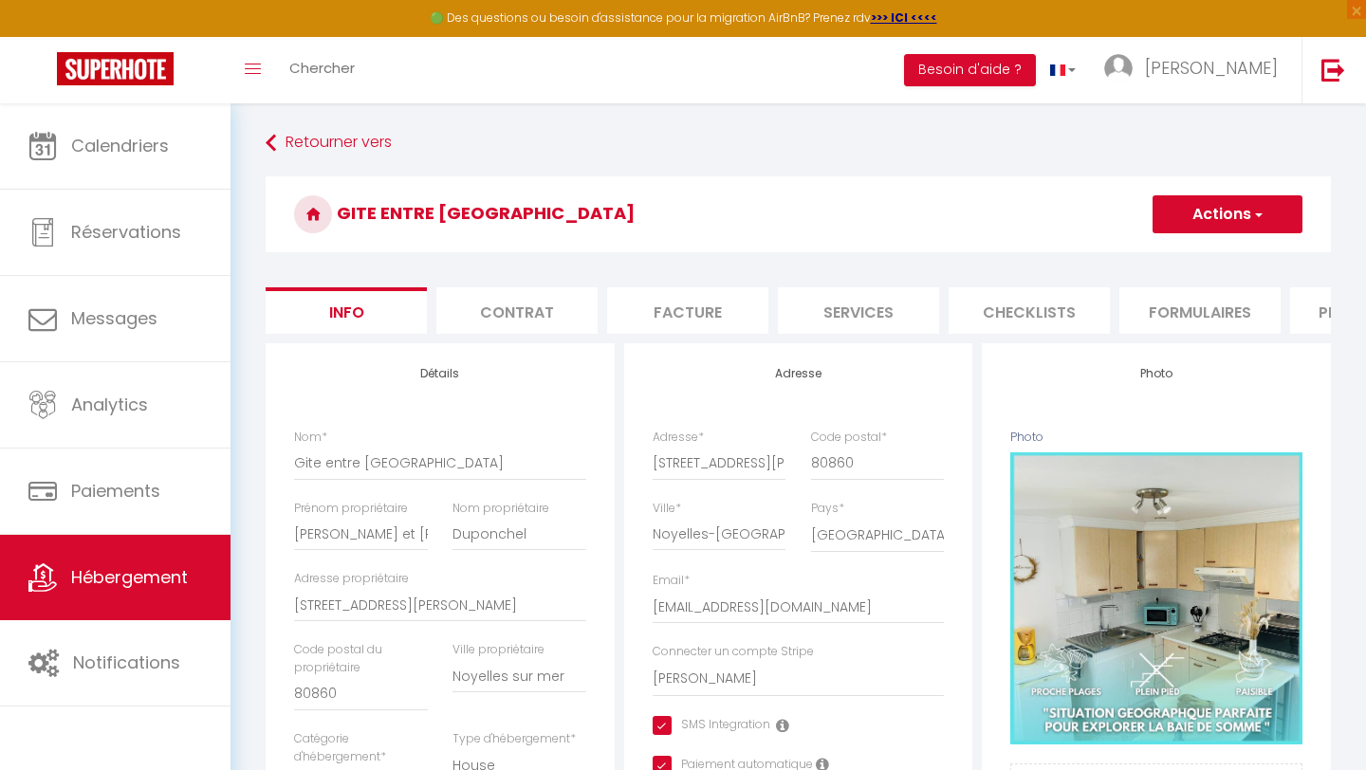
click at [1309, 308] on li "Plateformes" at bounding box center [1370, 310] width 161 height 46
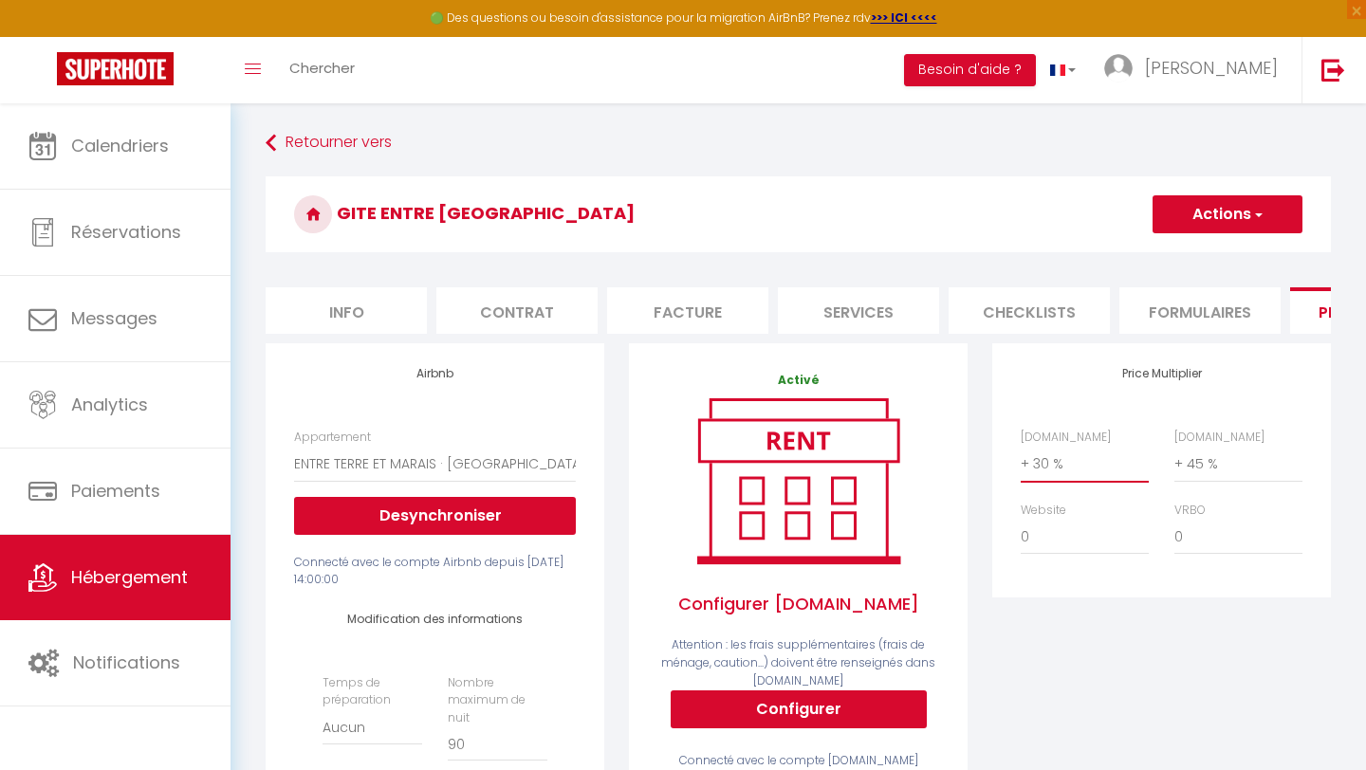
click at [1068, 466] on select "0 + 1 % + 2 % + 3 % + 4 % + 5 % + 6 % + 7 % + 8 % + 9 %" at bounding box center [1085, 464] width 128 height 36
click at [1204, 215] on button "Actions" at bounding box center [1227, 214] width 150 height 38
click at [1192, 250] on link "Enregistrer" at bounding box center [1226, 256] width 150 height 25
